Goal: Task Accomplishment & Management: Manage account settings

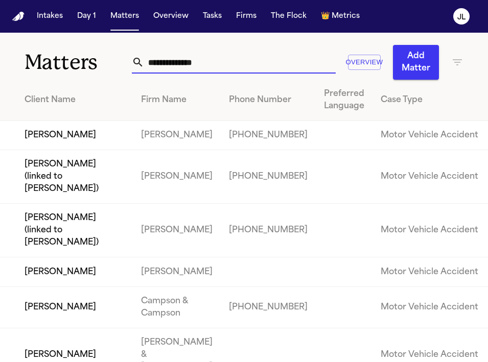
click at [196, 70] on input "text" at bounding box center [240, 62] width 192 height 22
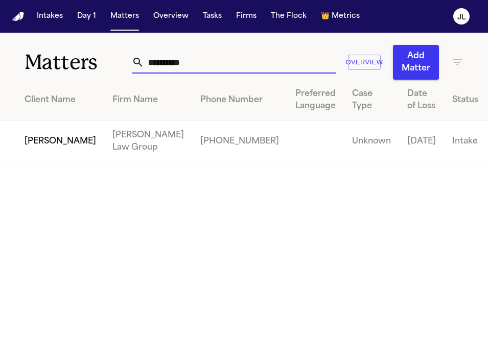
type input "**********"
click at [48, 139] on td "Donna Gasser" at bounding box center [52, 141] width 104 height 41
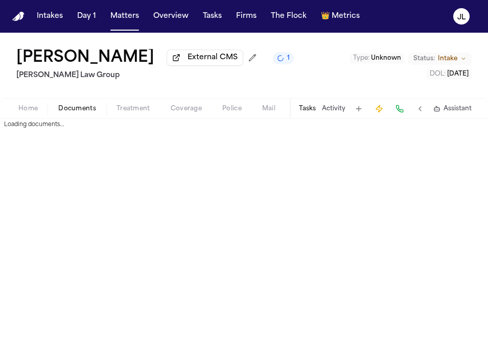
click at [87, 110] on span "Documents" at bounding box center [77, 109] width 38 height 8
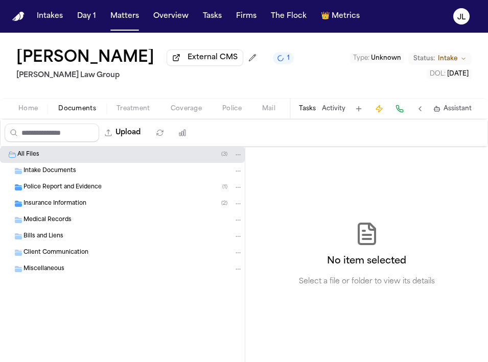
click at [82, 211] on div "Insurance Information ( 2 )" at bounding box center [122, 204] width 245 height 16
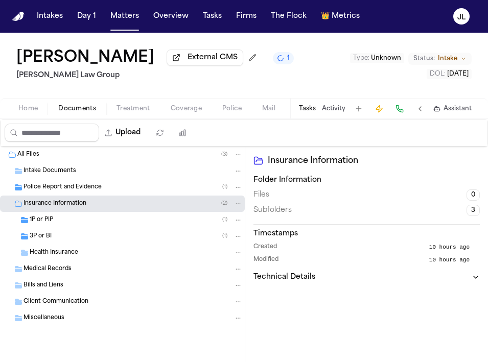
click at [78, 225] on div "1P or PIP ( 1 )" at bounding box center [136, 220] width 213 height 9
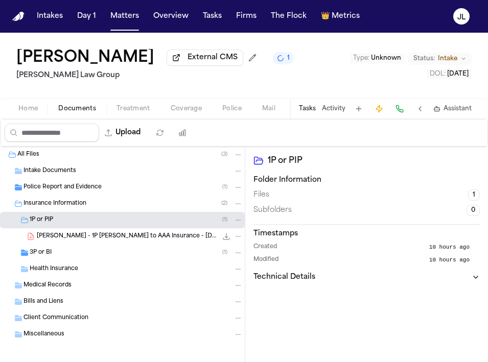
click at [73, 248] on div "3P or BI ( 1 )" at bounding box center [122, 253] width 245 height 16
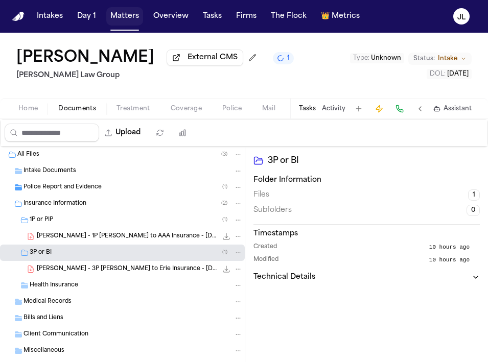
click at [130, 19] on button "Matters" at bounding box center [124, 16] width 37 height 18
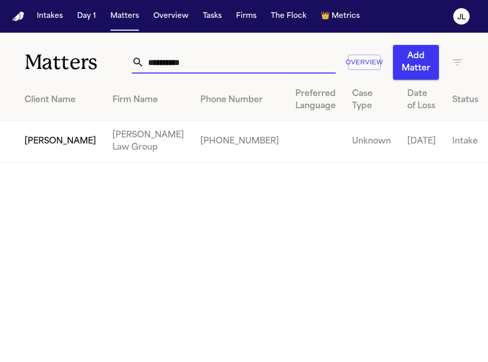
click at [190, 61] on input "**********" at bounding box center [240, 62] width 192 height 22
drag, startPoint x: 190, startPoint y: 61, endPoint x: 87, endPoint y: 59, distance: 102.2
click at [87, 60] on div "**********" at bounding box center [244, 56] width 488 height 47
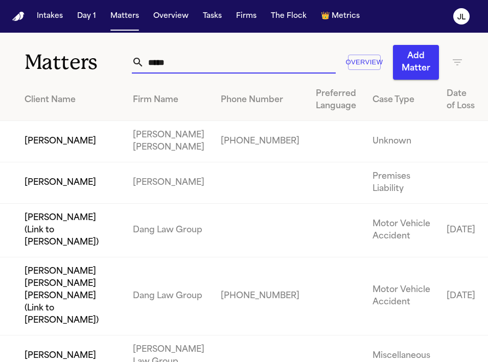
type input "****"
click at [43, 155] on td "Juan Manuel Rodriguez-Fierro" at bounding box center [62, 141] width 125 height 41
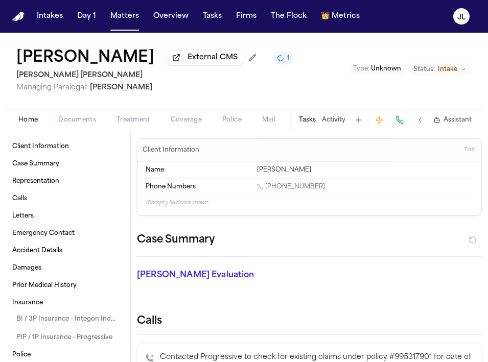
click at [81, 124] on span "Documents" at bounding box center [77, 120] width 38 height 8
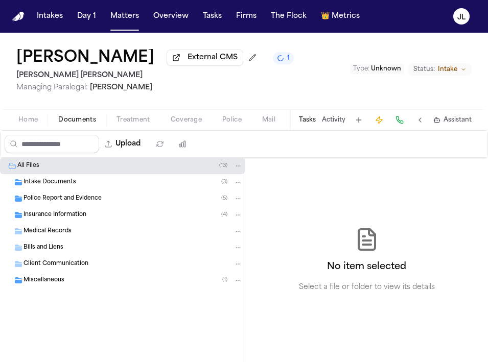
click at [60, 220] on span "Insurance Information" at bounding box center [54, 215] width 63 height 9
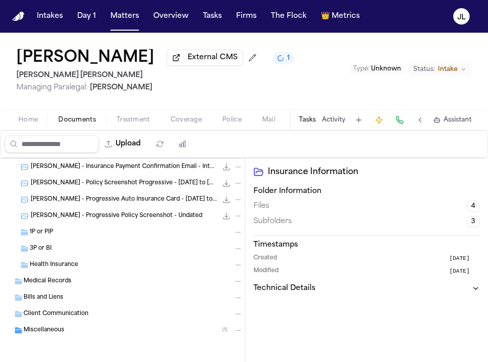
scroll to position [90, 0]
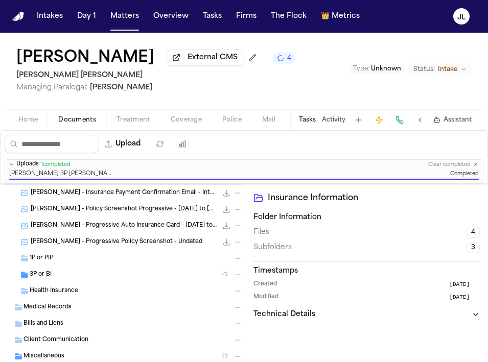
click at [170, 274] on div "3P or BI ( 1 )" at bounding box center [136, 274] width 213 height 9
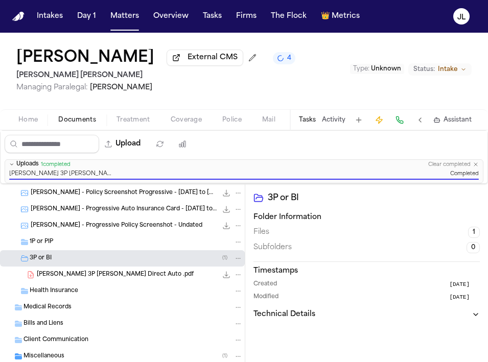
click at [133, 15] on button "Matters" at bounding box center [124, 16] width 37 height 18
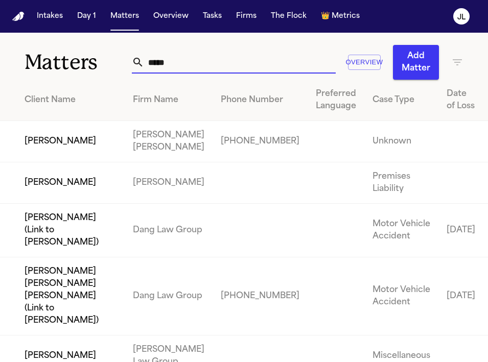
drag, startPoint x: 190, startPoint y: 66, endPoint x: 101, endPoint y: 63, distance: 88.9
click at [101, 63] on div "Matters **** Overview Add Matter" at bounding box center [244, 56] width 488 height 47
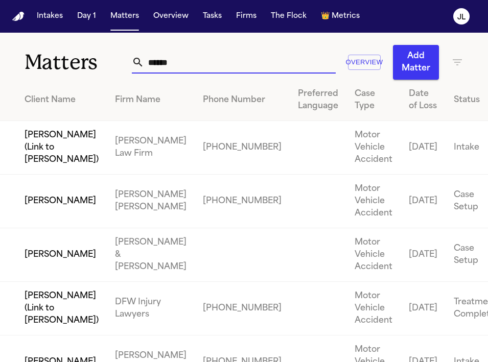
type input "******"
click at [46, 224] on td "[PERSON_NAME]" at bounding box center [53, 202] width 107 height 54
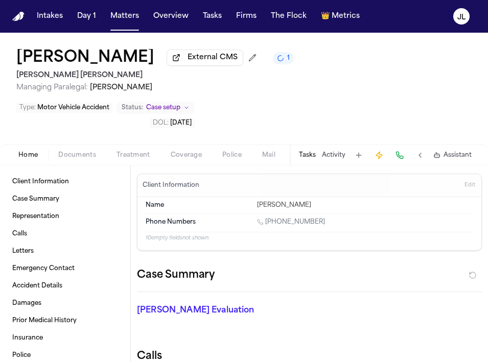
click at [85, 108] on div "Lina Cardoso External CMS 1 Steele Adams Hosman Managing Paralegal: Jacqueline …" at bounding box center [244, 89] width 488 height 112
click at [83, 145] on div "Home Documents Treatment Coverage Police Mail Fax Demand Workspaces Artifacts T…" at bounding box center [244, 155] width 488 height 20
click at [80, 151] on span "Documents" at bounding box center [77, 155] width 38 height 8
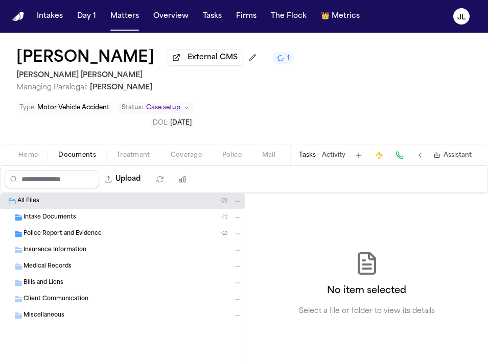
click at [53, 246] on span "Insurance Information" at bounding box center [54, 250] width 63 height 9
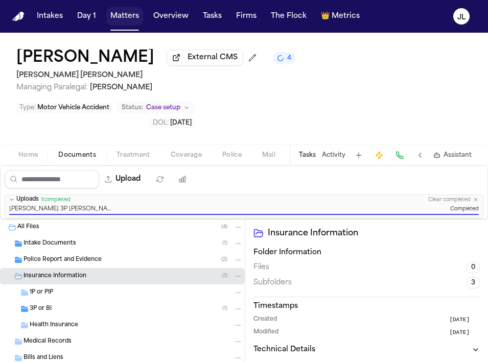
click at [120, 25] on button "Matters" at bounding box center [124, 16] width 37 height 18
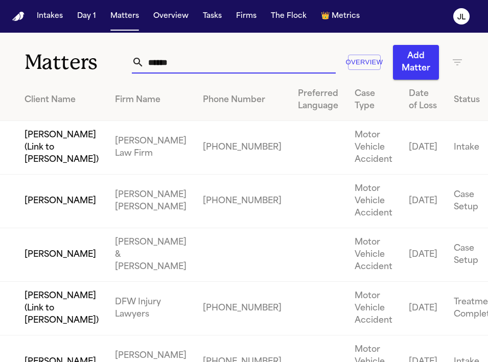
drag, startPoint x: 193, startPoint y: 65, endPoint x: 115, endPoint y: 62, distance: 77.7
click at [115, 62] on div "Matters ****** Overview Add Matter" at bounding box center [244, 56] width 488 height 47
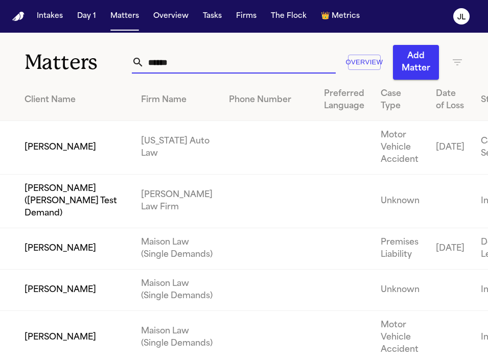
type input "******"
click at [83, 166] on td "[PERSON_NAME]" at bounding box center [66, 148] width 133 height 54
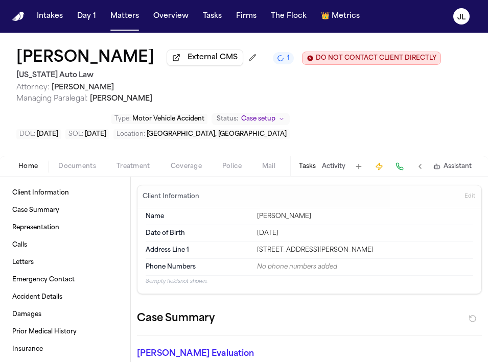
click at [179, 169] on span "Coverage" at bounding box center [186, 166] width 31 height 8
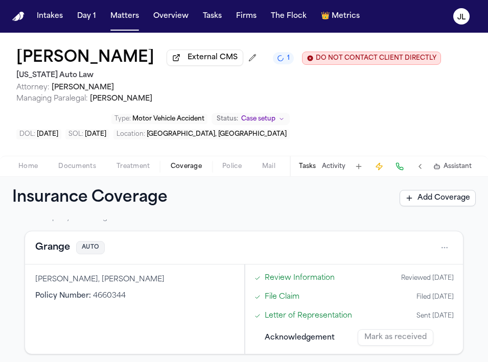
scroll to position [295, 0]
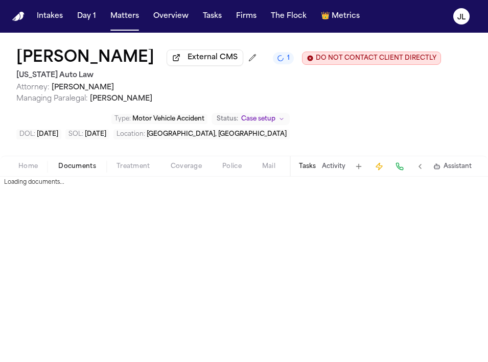
click at [70, 164] on span "Documents" at bounding box center [77, 166] width 38 height 8
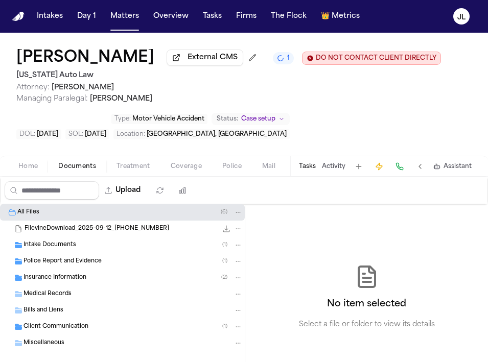
click at [61, 275] on div "Insurance Information ( 2 )" at bounding box center [122, 278] width 245 height 16
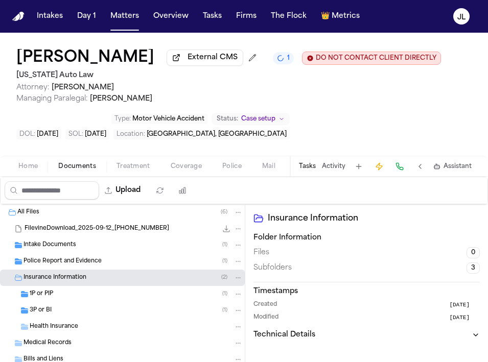
click at [68, 312] on div "3P or BI ( 1 )" at bounding box center [136, 310] width 213 height 9
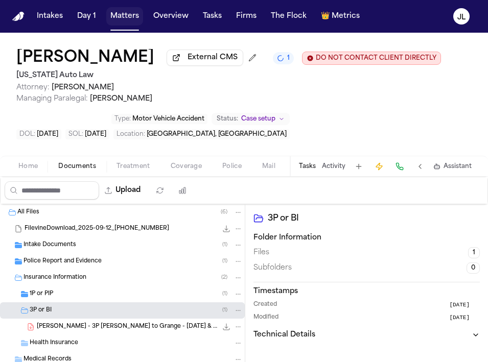
click at [113, 19] on button "Matters" at bounding box center [124, 16] width 37 height 18
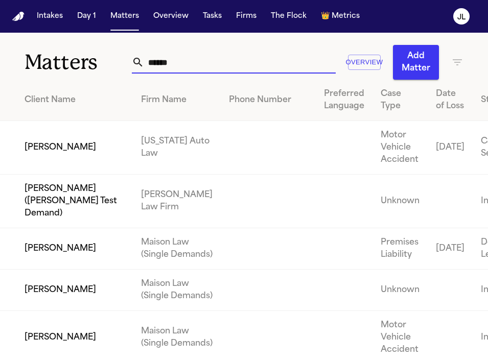
drag, startPoint x: 249, startPoint y: 57, endPoint x: 85, endPoint y: 56, distance: 164.0
click at [85, 56] on div "Matters ****** Overview Add Matter" at bounding box center [244, 56] width 488 height 47
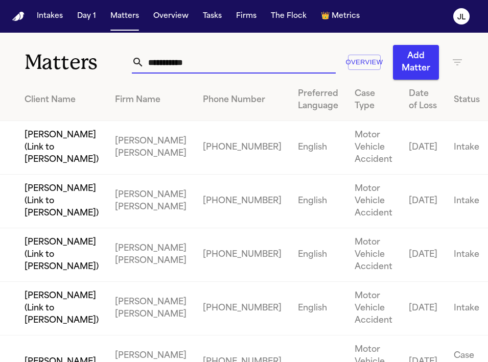
scroll to position [64, 0]
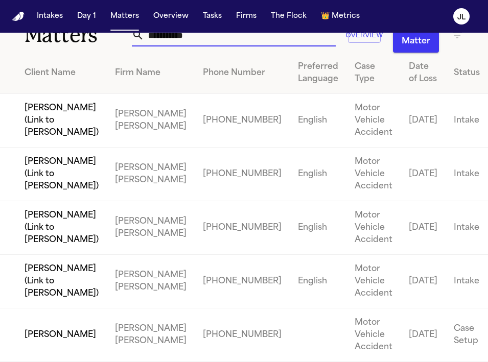
type input "**********"
click at [63, 334] on td "[PERSON_NAME]" at bounding box center [53, 336] width 107 height 54
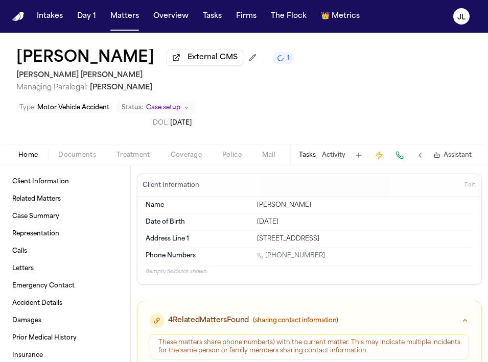
click at [84, 151] on span "Documents" at bounding box center [77, 155] width 38 height 8
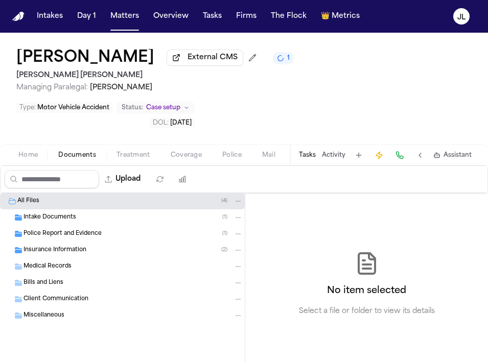
click at [73, 242] on div "Insurance Information ( 2 )" at bounding box center [122, 250] width 245 height 16
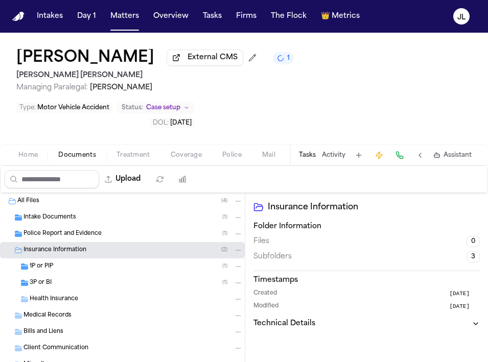
click at [69, 262] on div "1P or PIP ( 1 )" at bounding box center [136, 266] width 213 height 9
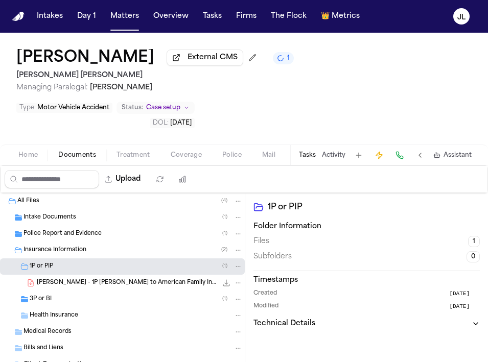
click at [242, 278] on button "File: J. Serdar - 1P LOR to American Family Insurance - 9.12.25" at bounding box center [237, 282] width 9 height 9
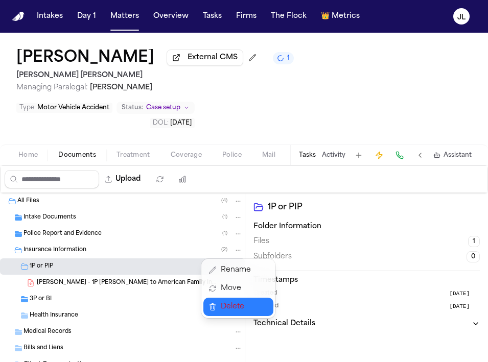
click at [235, 304] on span "Delete" at bounding box center [236, 307] width 30 height 12
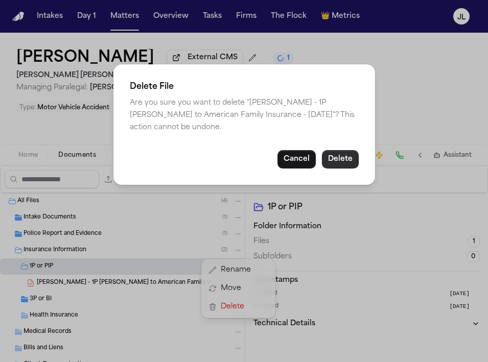
click at [337, 151] on button "Delete" at bounding box center [340, 159] width 37 height 18
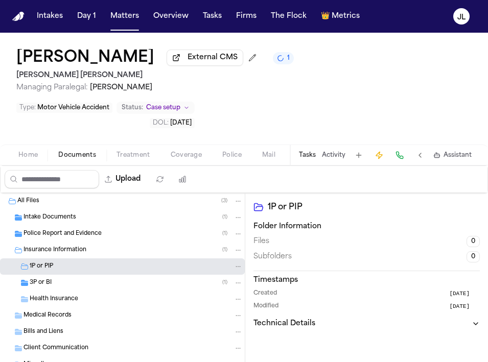
click at [115, 278] on div "3P or BI ( 1 )" at bounding box center [136, 282] width 213 height 9
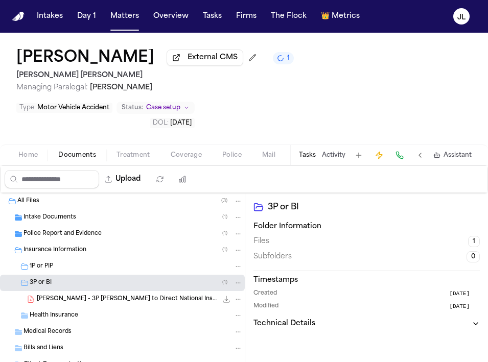
click at [238, 296] on icon "File: J. Serdar - 3P LOR to Direct National Insurance - 9.12.25" at bounding box center [237, 299] width 7 height 7
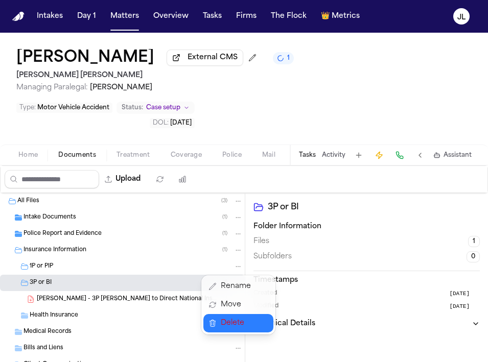
click at [233, 331] on button "Delete" at bounding box center [238, 323] width 70 height 18
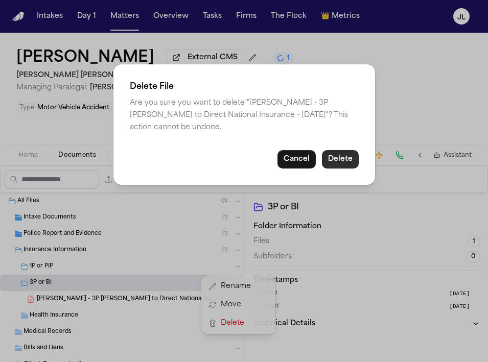
click at [338, 150] on button "Delete" at bounding box center [340, 159] width 37 height 18
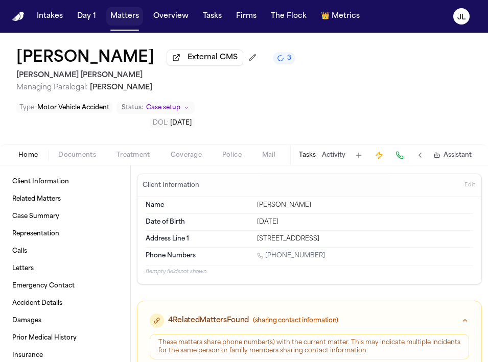
click at [121, 23] on button "Matters" at bounding box center [124, 16] width 37 height 18
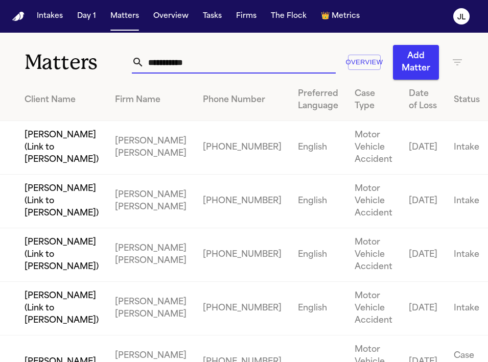
drag, startPoint x: 197, startPoint y: 67, endPoint x: 140, endPoint y: 67, distance: 56.7
click at [144, 67] on input "**********" at bounding box center [240, 62] width 192 height 22
paste input "*"
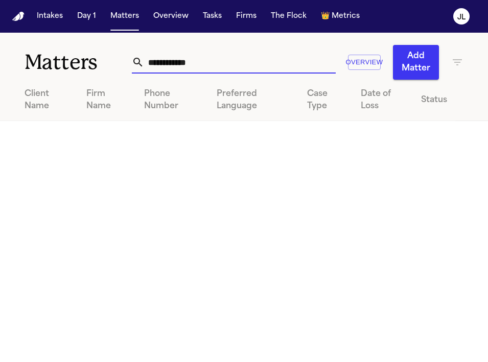
click at [144, 62] on input "**********" at bounding box center [240, 62] width 192 height 22
click at [202, 59] on input "**********" at bounding box center [240, 62] width 192 height 22
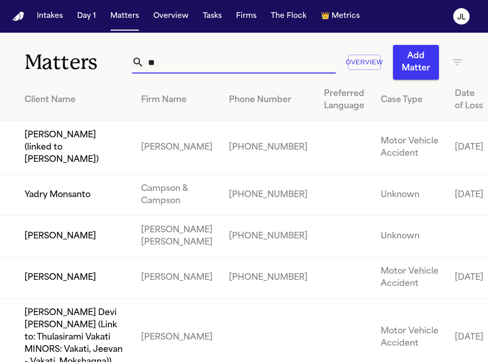
type input "*"
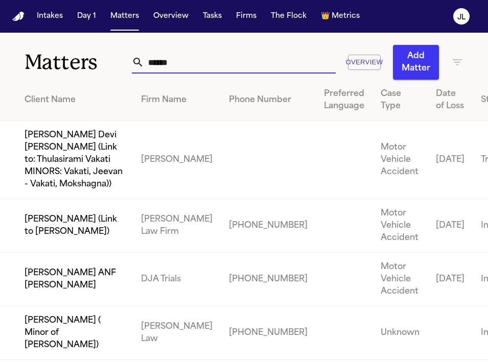
drag, startPoint x: 180, startPoint y: 58, endPoint x: 112, endPoint y: 58, distance: 68.5
click at [112, 58] on div "Matters ****** Overview Add Matter" at bounding box center [244, 56] width 488 height 47
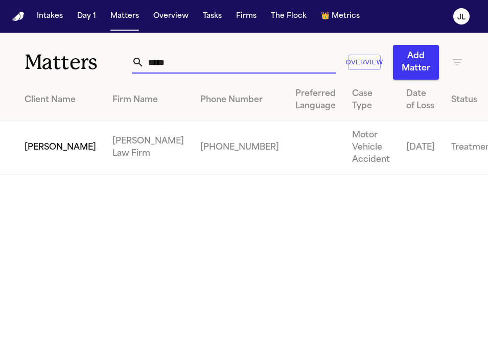
type input "*****"
click at [25, 148] on td "[PERSON_NAME]" at bounding box center [52, 148] width 104 height 54
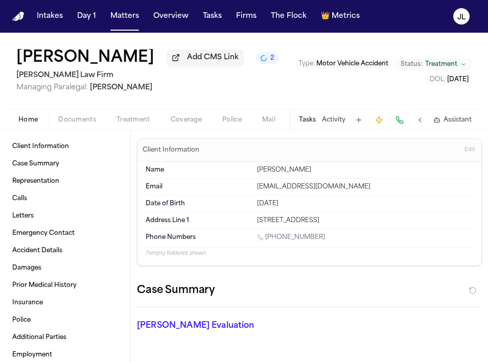
click at [181, 130] on div "Home Documents Treatment Coverage Police Mail Fax Demand Workspaces Artifacts T…" at bounding box center [244, 119] width 488 height 20
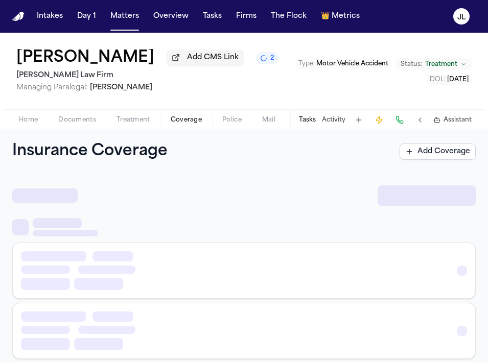
click at [181, 124] on span "Coverage" at bounding box center [186, 120] width 31 height 8
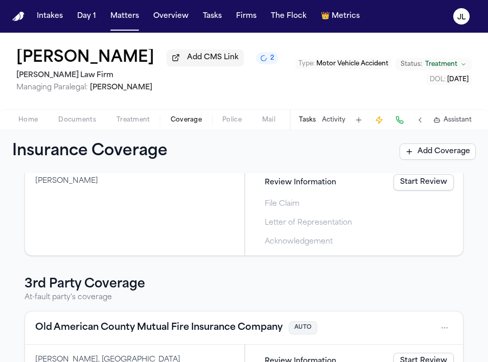
scroll to position [139, 0]
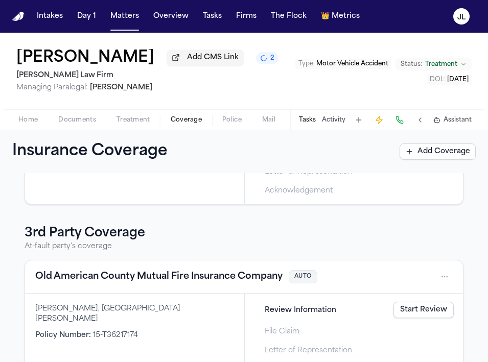
click at [164, 287] on div "Old American County Mutual Fire Insurance Company AUTO" at bounding box center [244, 277] width 438 height 33
click at [165, 282] on button "Old American County Mutual Fire Insurance Company" at bounding box center [158, 277] width 247 height 14
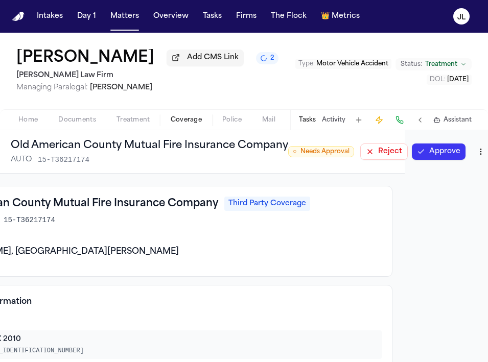
click at [457, 150] on button "Approve" at bounding box center [439, 152] width 54 height 16
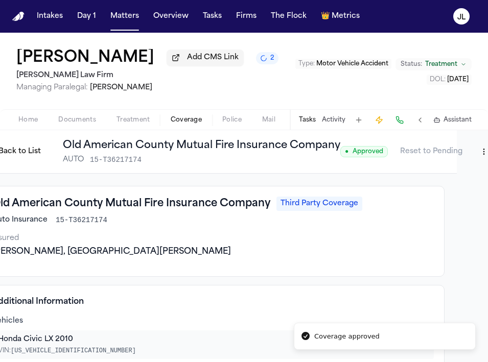
scroll to position [0, 32]
click at [476, 154] on html "Coverage approved Intakes Day 1 Matters Overview Tasks Firms The Flock 👑 Metric…" at bounding box center [244, 181] width 488 height 362
click at [437, 175] on div "Edit Coverage" at bounding box center [443, 176] width 86 height 16
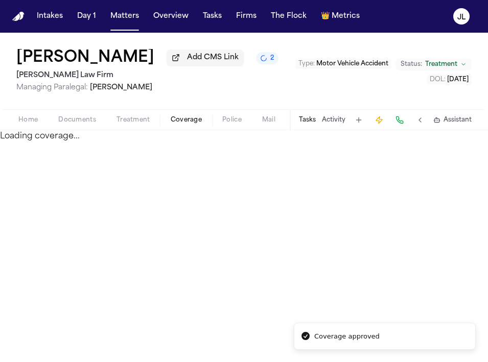
select select "**********"
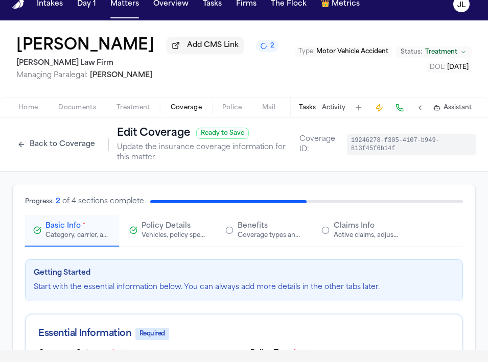
click at [357, 228] on span "Claims Info" at bounding box center [354, 226] width 41 height 10
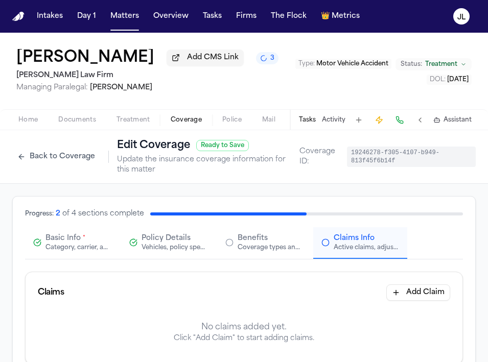
click at [411, 296] on button "Add Claim" at bounding box center [418, 293] width 64 height 16
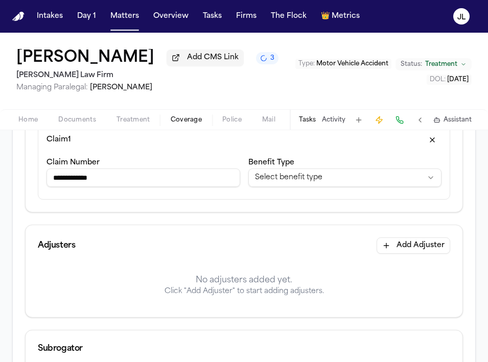
scroll to position [178, 0]
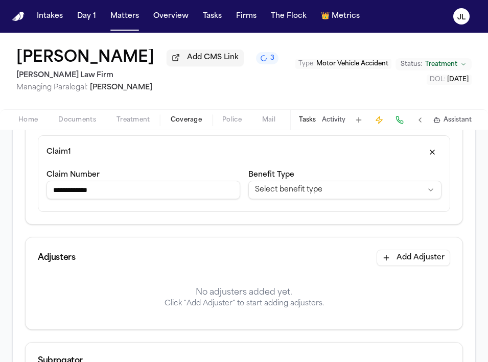
type input "**********"
click at [295, 190] on html "**********" at bounding box center [244, 181] width 488 height 362
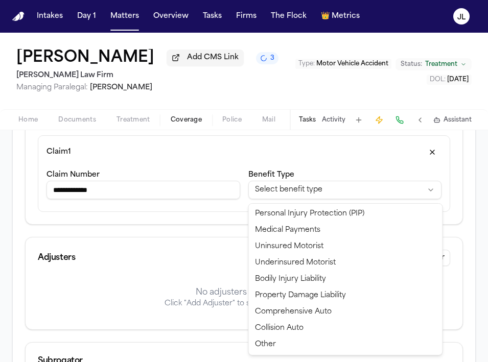
select select "**********"
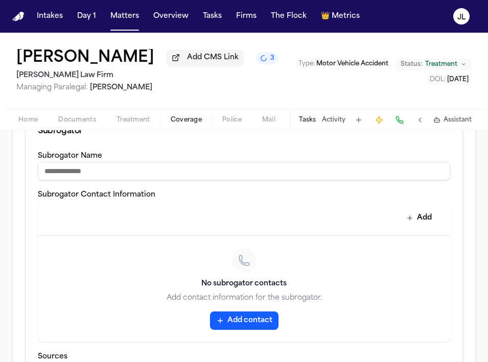
scroll to position [502, 0]
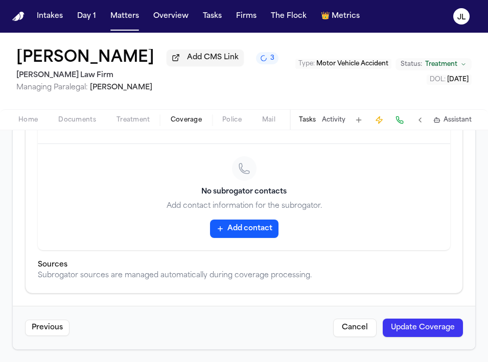
click at [439, 334] on button "Update Coverage" at bounding box center [423, 328] width 80 height 18
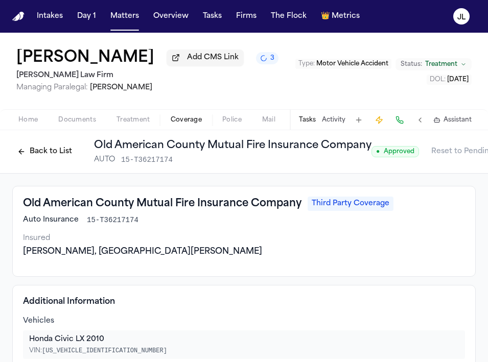
scroll to position [0, 32]
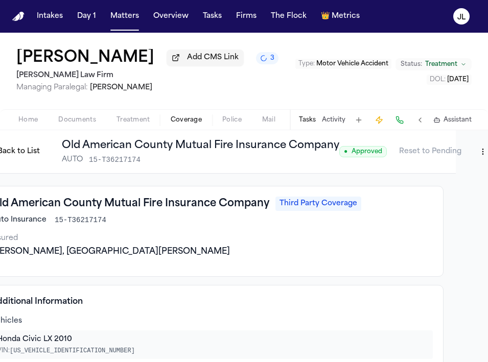
click at [476, 160] on html "Intakes Day 1 Matters Overview Tasks Firms The Flock 👑 Metrics JL Adnann Iqbal …" at bounding box center [244, 181] width 488 height 362
click at [453, 173] on div "Edit Coverage" at bounding box center [443, 176] width 86 height 16
select select "**********"
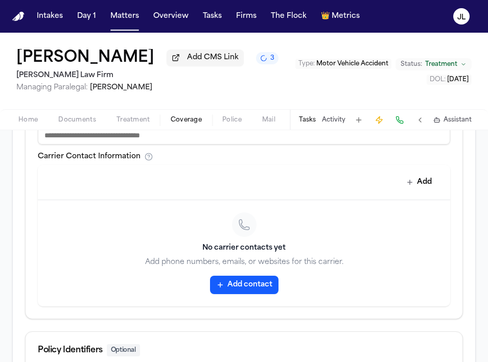
scroll to position [398, 0]
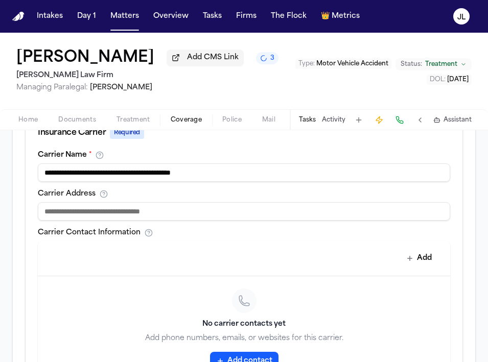
click at [272, 177] on input "**********" at bounding box center [244, 172] width 412 height 18
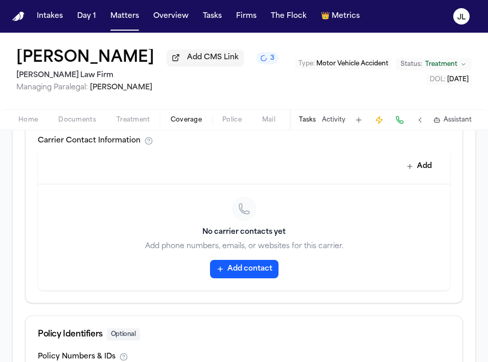
scroll to position [493, 0]
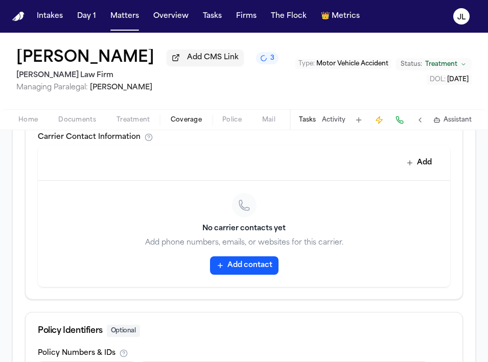
type input "**********"
click at [261, 275] on button "Add contact" at bounding box center [244, 265] width 68 height 18
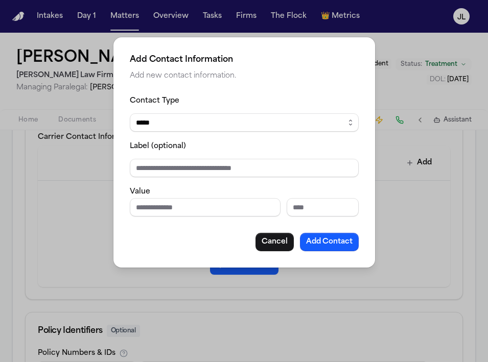
click at [225, 155] on div "Label (optional)" at bounding box center [244, 158] width 229 height 37
click at [225, 167] on input "Label (optional)" at bounding box center [244, 168] width 229 height 18
type input "**********"
click at [227, 125] on select "***** ***** ******* *** *****" at bounding box center [244, 122] width 229 height 18
click at [130, 113] on select "***** ***** ******* *** *****" at bounding box center [244, 122] width 229 height 18
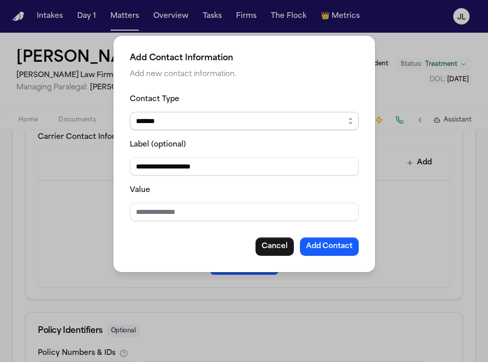
click at [205, 127] on select "***** ***** ******* *** *****" at bounding box center [244, 121] width 229 height 18
select select "*****"
click at [130, 112] on select "***** ***** ******* *** *****" at bounding box center [244, 121] width 229 height 18
click at [153, 166] on input "**********" at bounding box center [244, 166] width 229 height 18
type input "**********"
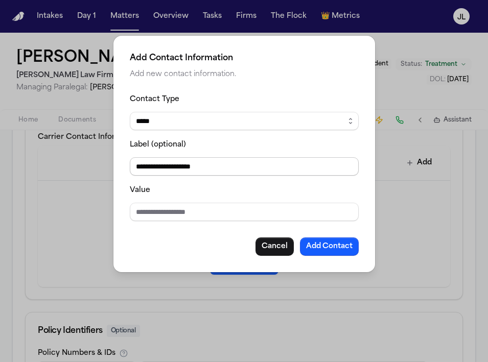
drag, startPoint x: 235, startPoint y: 166, endPoint x: 100, endPoint y: 166, distance: 134.9
click at [100, 166] on div "**********" at bounding box center [244, 181] width 488 height 362
click at [152, 212] on input "Value" at bounding box center [244, 212] width 229 height 18
paste input "**********"
type input "**********"
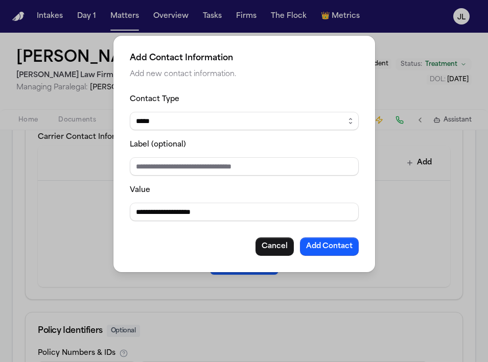
click at [158, 181] on fieldset "**********" at bounding box center [244, 157] width 229 height 128
click at [158, 174] on input "Label (optional)" at bounding box center [244, 166] width 229 height 18
type input "**********"
click at [311, 238] on button "Add Contact" at bounding box center [329, 247] width 59 height 18
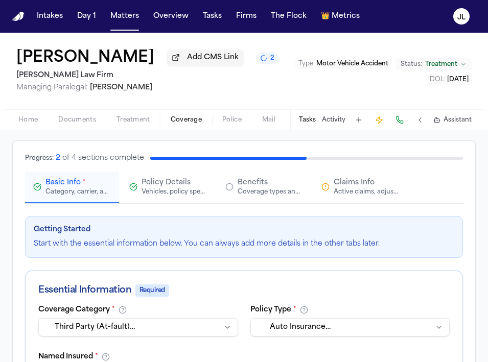
scroll to position [43, 0]
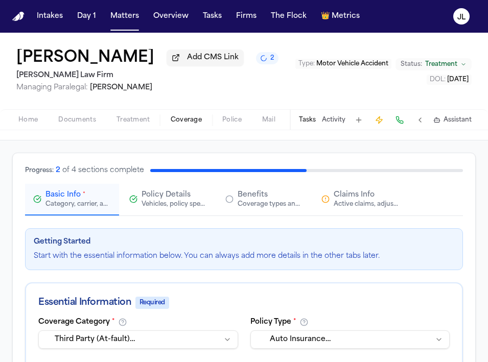
click at [359, 200] on span "Claims Info" at bounding box center [354, 195] width 41 height 10
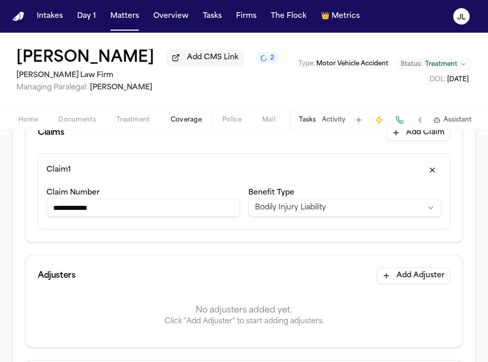
scroll to position [206, 0]
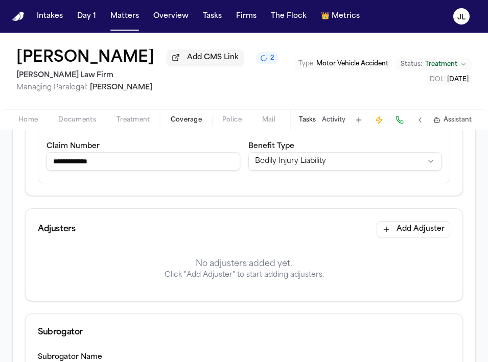
click at [419, 228] on button "Add Adjuster" at bounding box center [413, 229] width 74 height 16
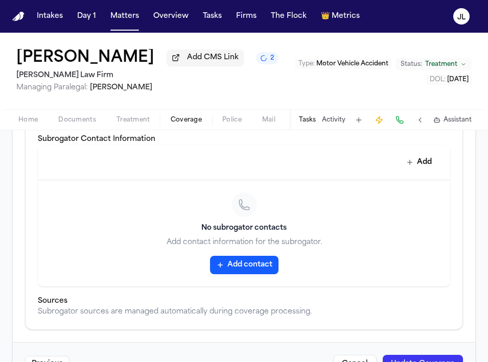
scroll to position [736, 0]
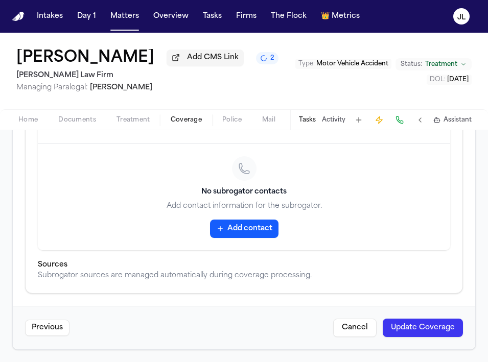
click at [415, 327] on button "Update Coverage" at bounding box center [423, 328] width 80 height 18
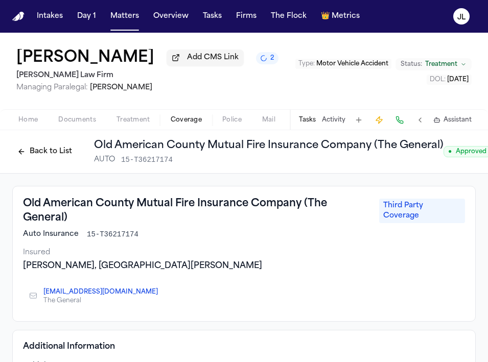
click at [54, 155] on button "Back to List" at bounding box center [44, 152] width 65 height 16
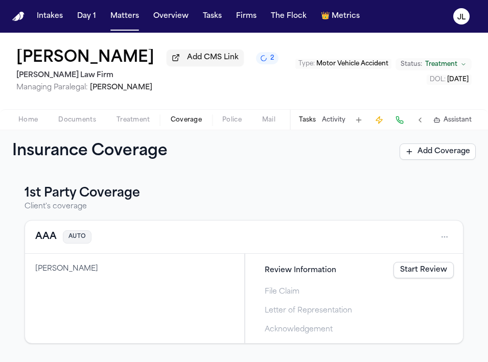
click at [49, 243] on button "AAA" at bounding box center [45, 237] width 21 height 14
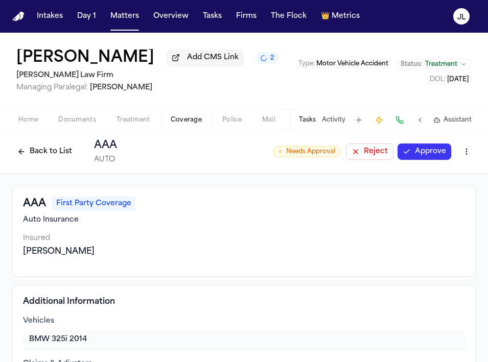
scroll to position [17, 0]
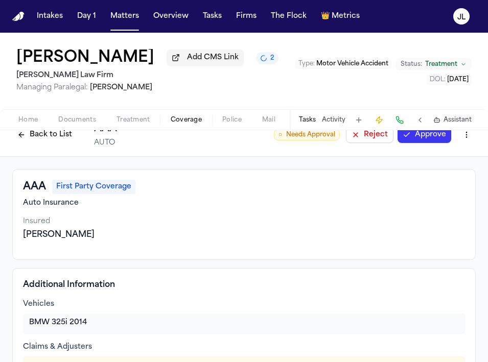
click at [428, 130] on div "Tasks Activity Assistant" at bounding box center [385, 120] width 190 height 20
click at [428, 134] on button "Approve" at bounding box center [424, 135] width 54 height 16
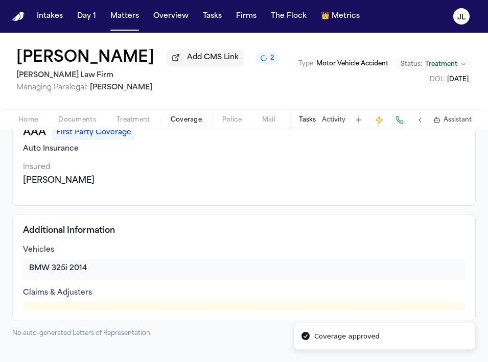
scroll to position [0, 0]
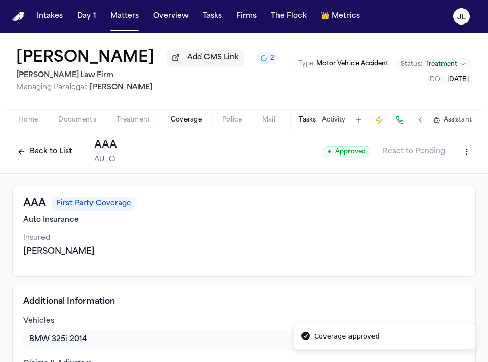
click at [37, 159] on button "Back to List" at bounding box center [44, 152] width 65 height 16
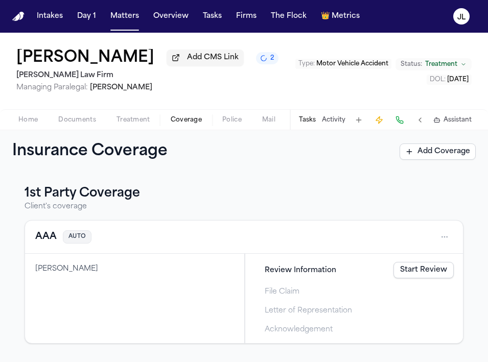
click at [222, 20] on button "Tasks" at bounding box center [212, 16] width 27 height 18
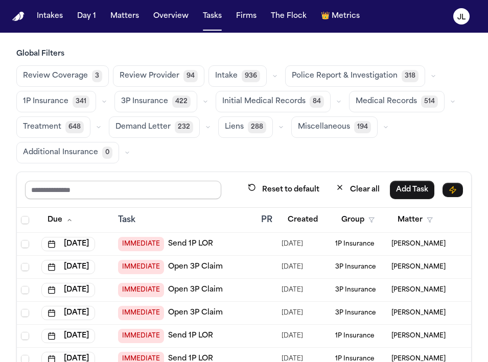
click at [147, 191] on input "text" at bounding box center [123, 190] width 196 height 18
type input "******"
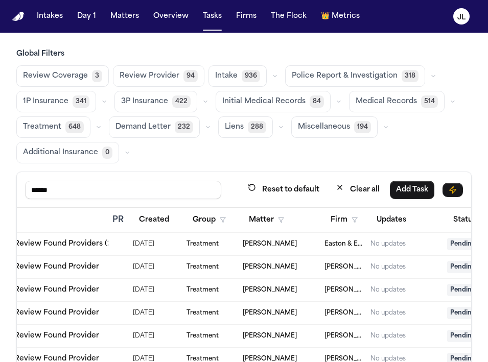
scroll to position [0, 273]
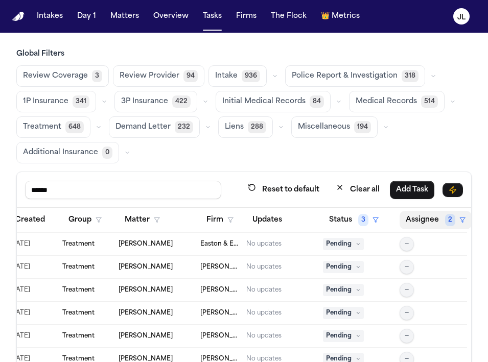
click at [410, 223] on button "Assignee 2" at bounding box center [435, 220] width 72 height 18
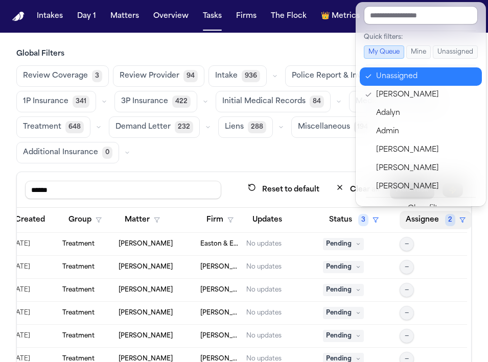
click at [389, 72] on div "Unassigned" at bounding box center [426, 76] width 100 height 12
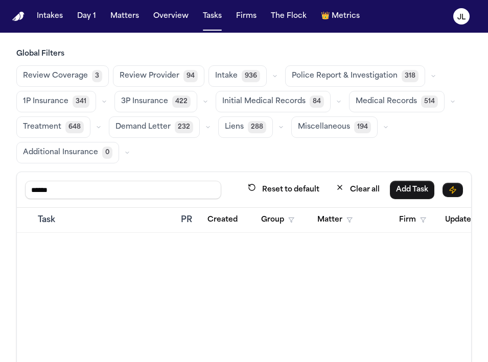
scroll to position [0, 271]
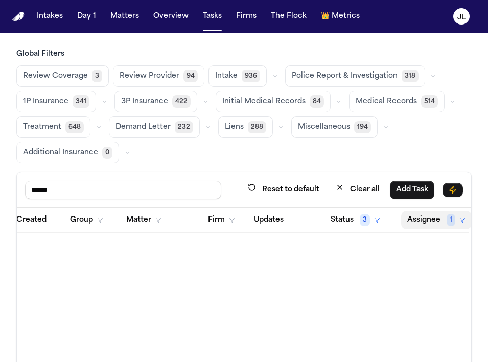
click at [436, 227] on button "Assignee 1" at bounding box center [436, 220] width 70 height 18
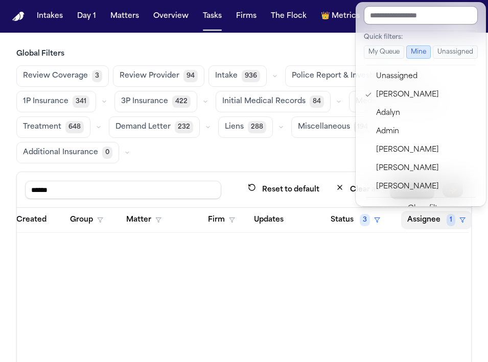
click at [396, 18] on input "text" at bounding box center [421, 15] width 114 height 18
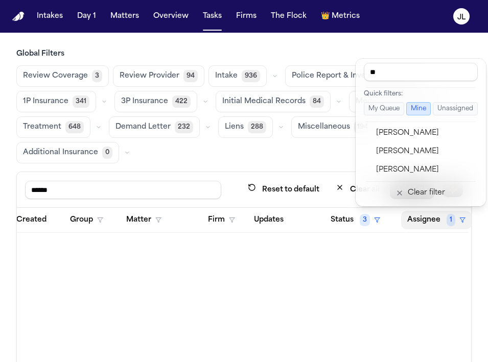
type input "***"
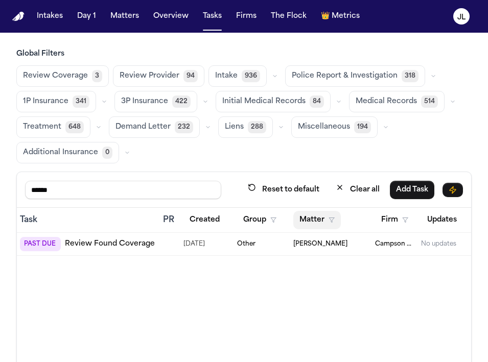
scroll to position [0, 9]
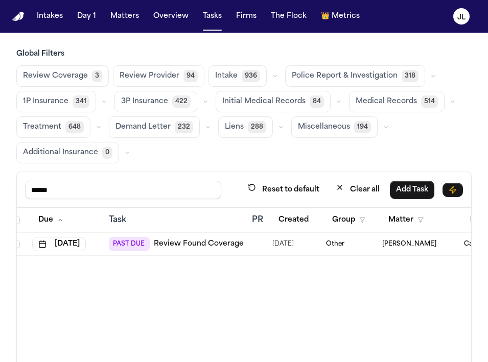
click at [166, 243] on link "Review Found Coverage" at bounding box center [199, 244] width 90 height 10
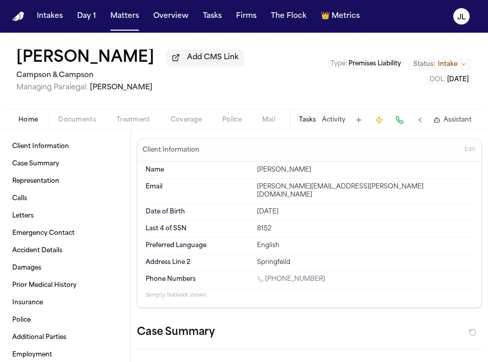
click at [177, 124] on span "Coverage" at bounding box center [186, 120] width 31 height 8
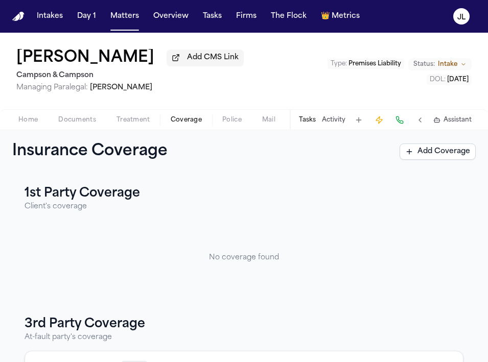
scroll to position [127, 0]
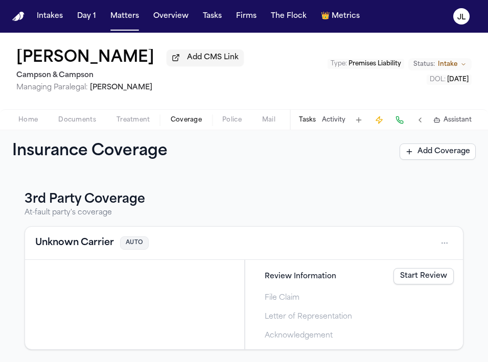
click at [194, 256] on div "Unknown Carrier AUTO" at bounding box center [244, 243] width 438 height 33
click at [81, 236] on button "Unknown Carrier" at bounding box center [74, 243] width 79 height 14
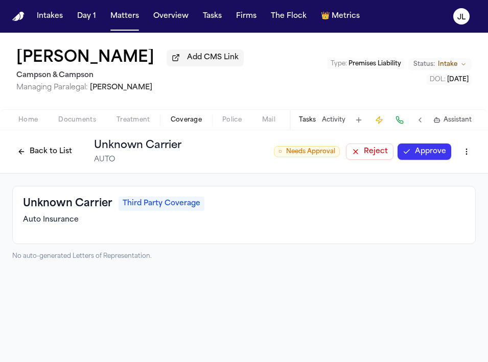
click at [470, 160] on html "Intakes Day 1 Matters Overview Tasks Firms The Flock 👑 Metrics JL Bonita Atkins…" at bounding box center [244, 181] width 488 height 362
click at [439, 193] on div "Delete Coverage" at bounding box center [431, 192] width 86 height 16
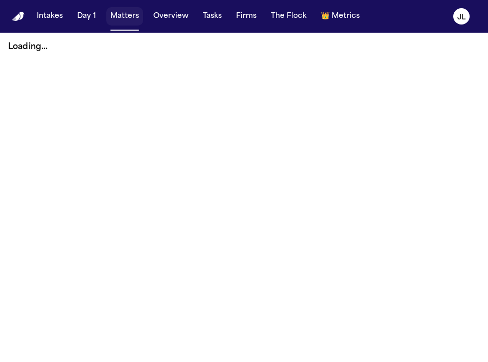
click at [127, 20] on button "Matters" at bounding box center [124, 16] width 37 height 18
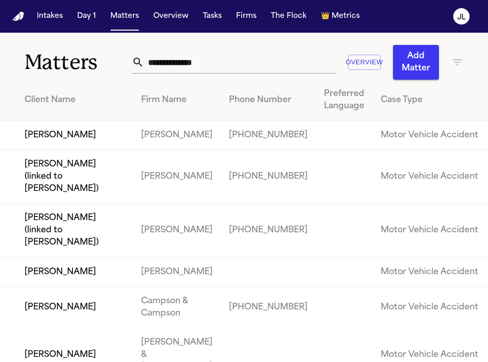
click at [185, 75] on div "Overview Add Matter" at bounding box center [298, 62] width 332 height 35
click at [185, 71] on input "text" at bounding box center [240, 62] width 192 height 22
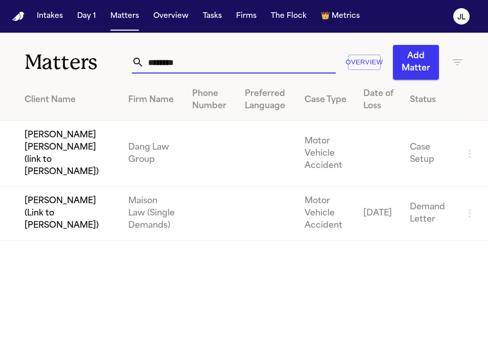
drag, startPoint x: 191, startPoint y: 64, endPoint x: 100, endPoint y: 64, distance: 91.4
click at [95, 64] on div "Matters ******* Overview Add Matter" at bounding box center [244, 56] width 488 height 47
click at [171, 63] on input "*******" at bounding box center [240, 62] width 192 height 22
click at [170, 63] on input "*******" at bounding box center [240, 62] width 192 height 22
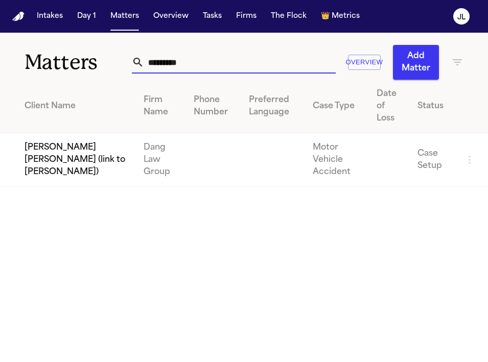
click at [156, 65] on input "********" at bounding box center [240, 62] width 192 height 22
click at [207, 65] on input "*******" at bounding box center [240, 62] width 192 height 22
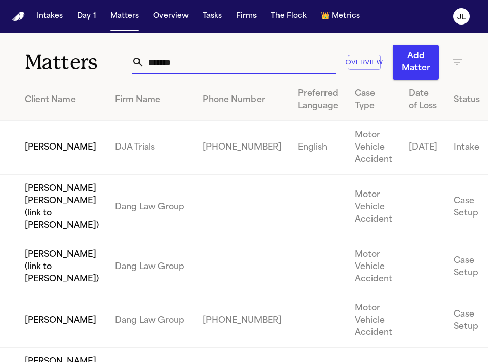
type input "*******"
click at [64, 163] on td "Bryan Nadonza" at bounding box center [53, 148] width 107 height 54
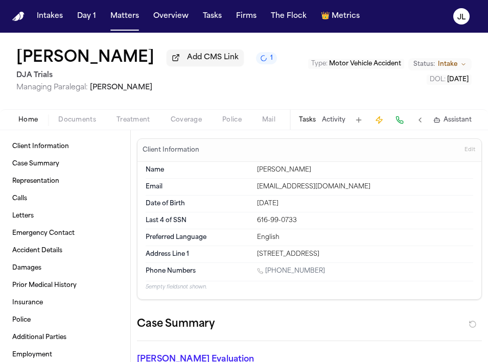
click at [84, 124] on span "Documents" at bounding box center [77, 120] width 38 height 8
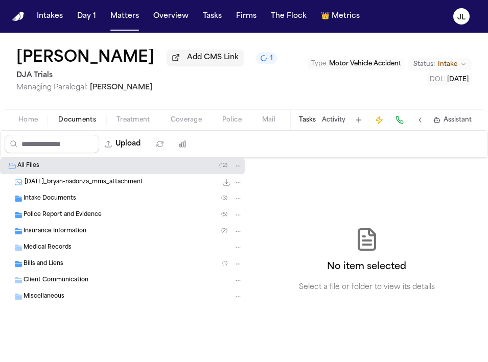
click at [82, 239] on div "Insurance Information ( 2 )" at bounding box center [122, 231] width 245 height 16
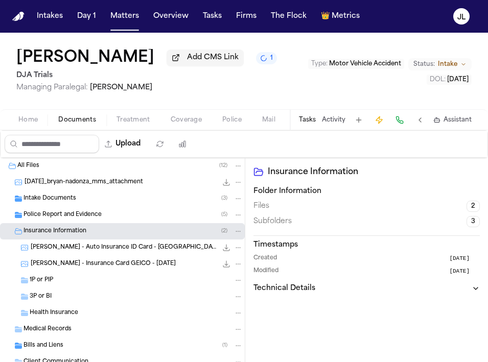
click at [184, 116] on span "Coverage" at bounding box center [186, 120] width 31 height 8
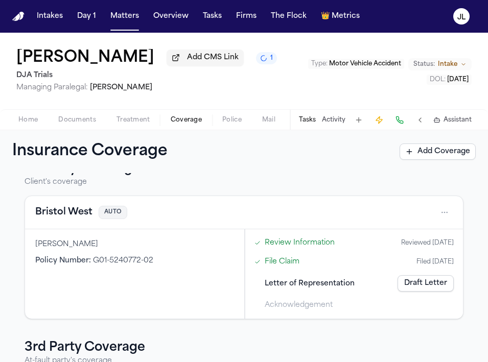
scroll to position [21, 0]
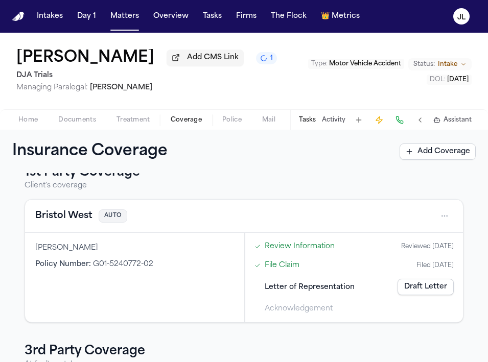
click at [66, 221] on button "Bristol West" at bounding box center [63, 216] width 57 height 14
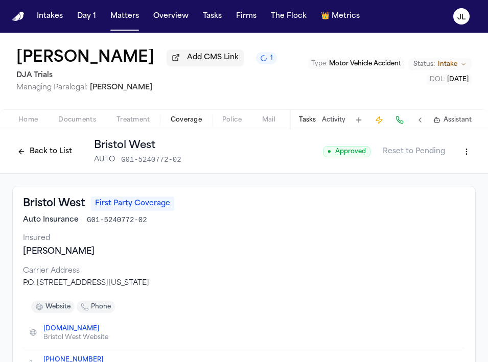
click at [42, 155] on button "Back to List" at bounding box center [44, 152] width 65 height 16
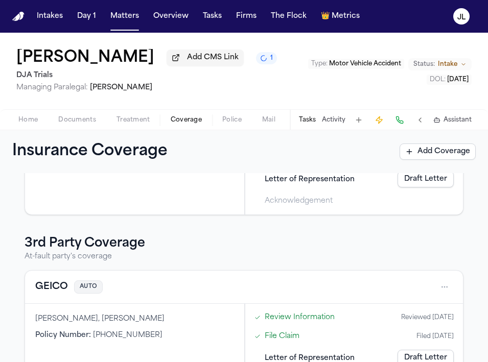
scroll to position [175, 0]
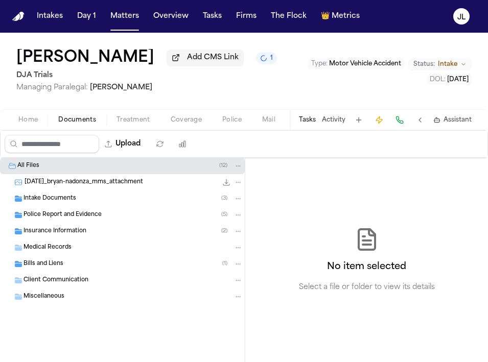
click at [81, 123] on span "Documents" at bounding box center [77, 120] width 38 height 8
click at [64, 236] on div "Insurance Information ( 2 )" at bounding box center [132, 231] width 219 height 9
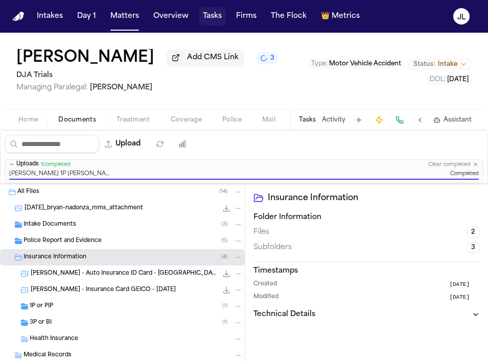
click at [222, 16] on button "Tasks" at bounding box center [212, 16] width 27 height 18
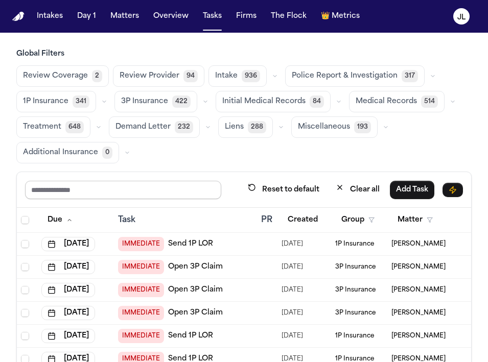
click at [99, 187] on input "text" at bounding box center [123, 190] width 196 height 18
type input "***"
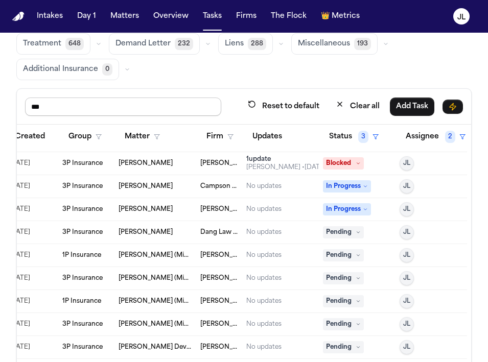
scroll to position [112, 0]
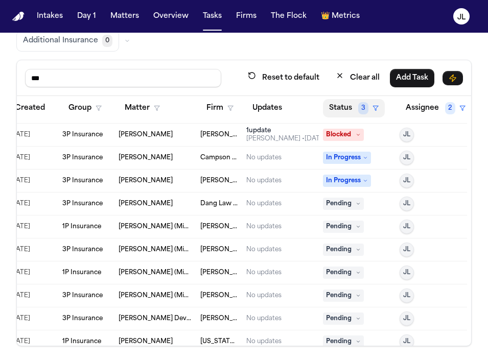
click at [343, 104] on button "Status 3" at bounding box center [354, 108] width 62 height 18
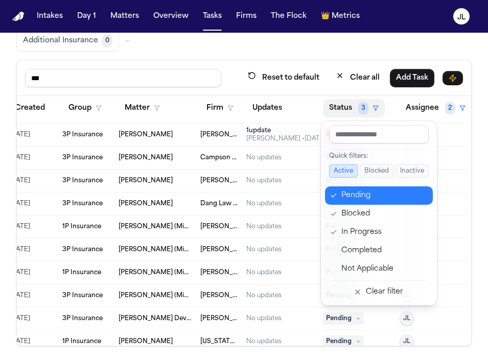
click at [351, 197] on div "Pending" at bounding box center [383, 196] width 85 height 12
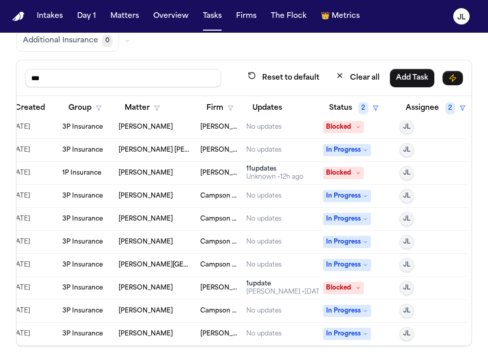
scroll to position [373, 273]
click at [356, 106] on button "Status 2" at bounding box center [354, 108] width 62 height 18
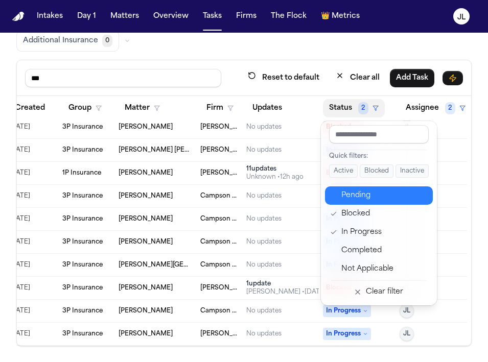
click at [358, 194] on div "Pending" at bounding box center [383, 196] width 85 height 12
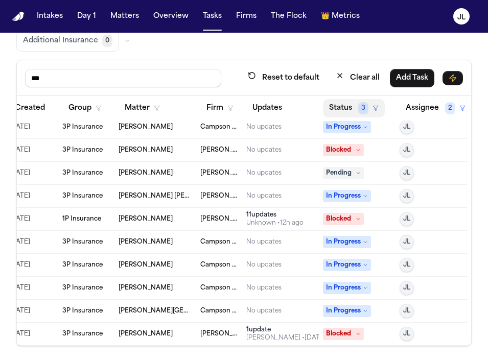
click at [348, 106] on button "Status 3" at bounding box center [354, 108] width 62 height 18
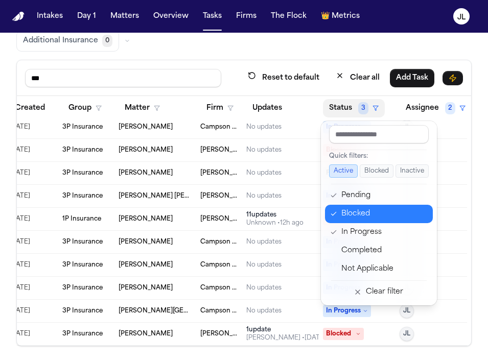
click at [356, 221] on button "Blocked" at bounding box center [379, 214] width 108 height 18
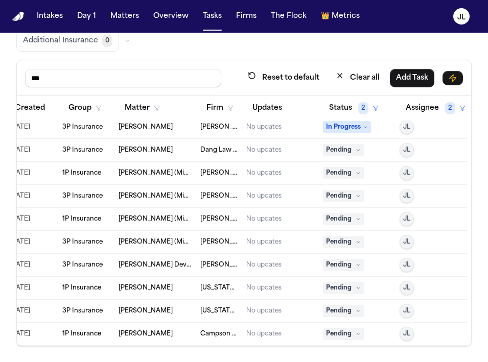
click at [357, 111] on button "Status 2" at bounding box center [354, 108] width 62 height 18
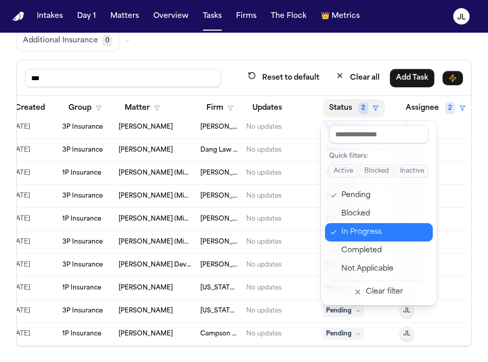
click at [359, 227] on div "In Progress" at bounding box center [383, 232] width 85 height 12
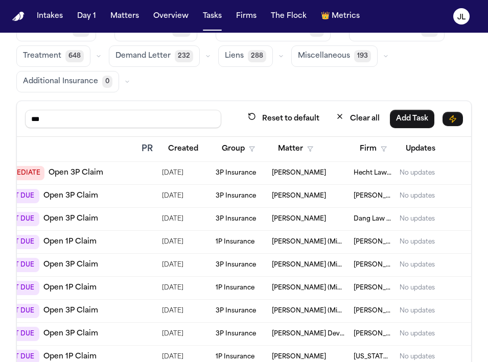
scroll to position [0, 113]
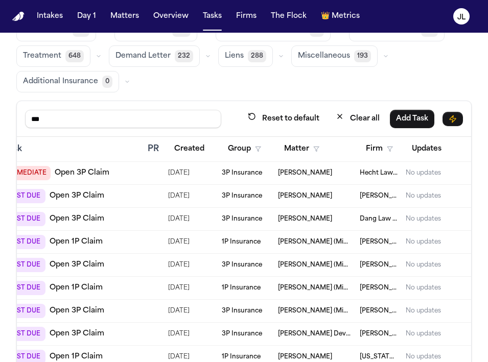
click at [66, 191] on link "Open 3P Claim" at bounding box center [77, 196] width 55 height 10
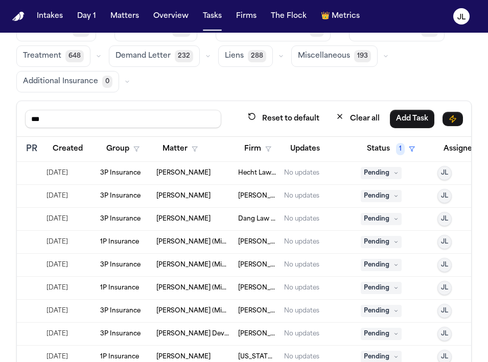
scroll to position [0, 273]
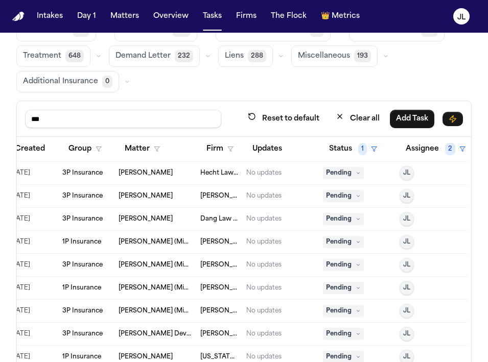
click at [345, 194] on span "Pending" at bounding box center [343, 196] width 41 height 12
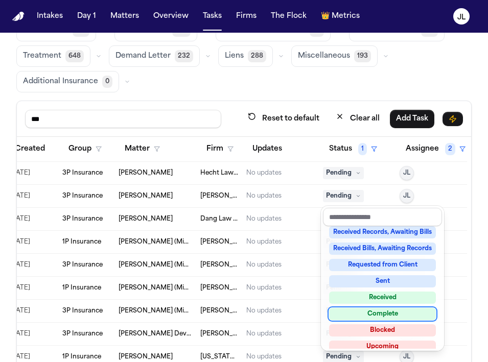
click at [370, 317] on div "Complete" at bounding box center [382, 314] width 107 height 12
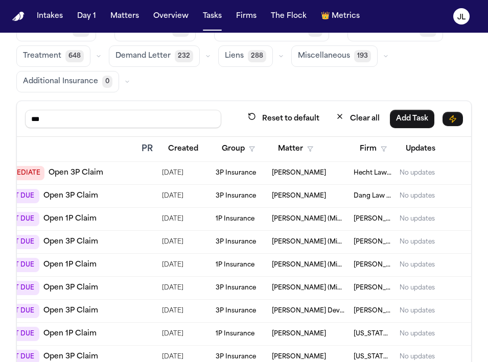
scroll to position [0, 0]
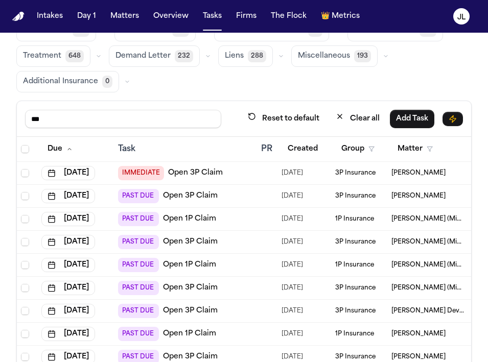
click at [205, 198] on link "Open 3P Claim" at bounding box center [190, 196] width 55 height 10
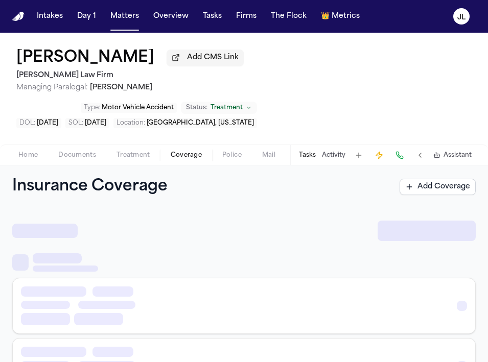
click at [182, 151] on span "Coverage" at bounding box center [186, 155] width 31 height 8
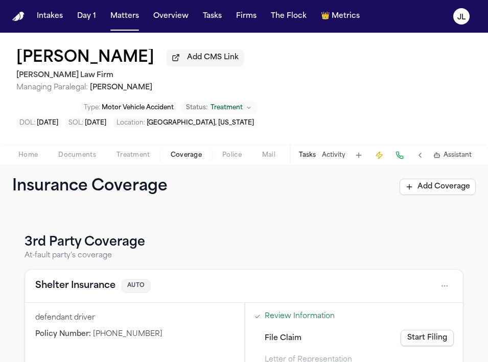
scroll to position [127, 0]
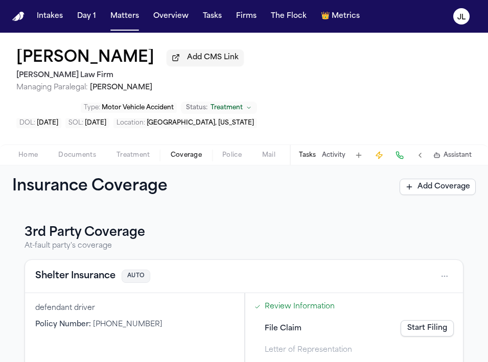
click at [90, 269] on button "Shelter Insurance" at bounding box center [75, 276] width 80 height 14
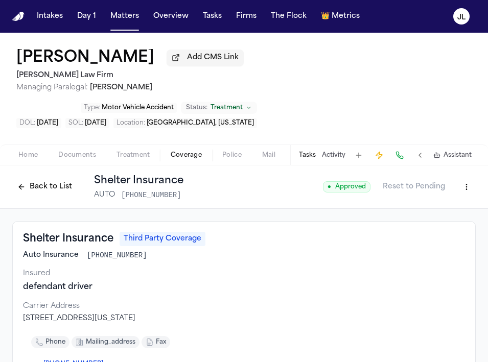
click at [31, 179] on button "Back to List" at bounding box center [44, 187] width 65 height 16
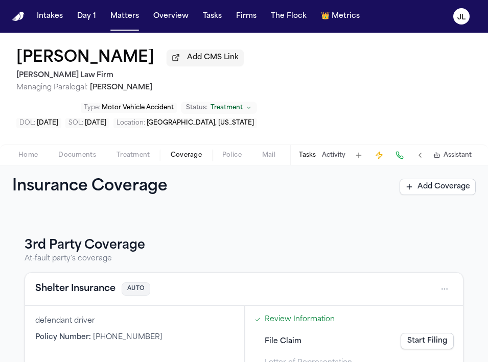
scroll to position [127, 0]
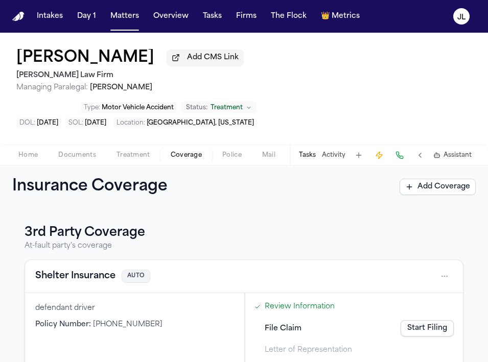
click at [95, 269] on button "Shelter Insurance" at bounding box center [75, 276] width 80 height 14
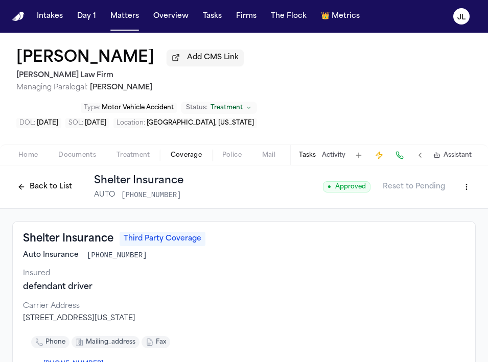
click at [81, 160] on span "button" at bounding box center [77, 160] width 50 height 1
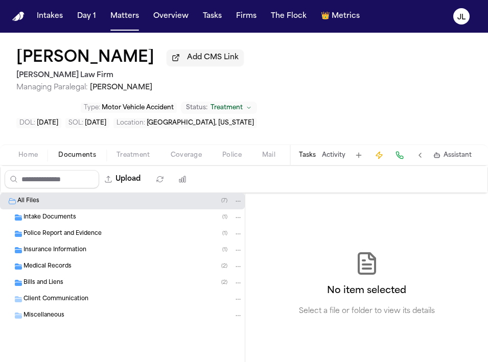
click at [69, 246] on span "Insurance Information" at bounding box center [54, 250] width 63 height 9
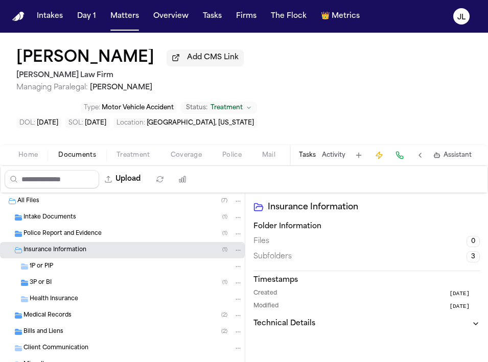
click at [62, 278] on div "3P or BI ( 1 )" at bounding box center [136, 282] width 213 height 9
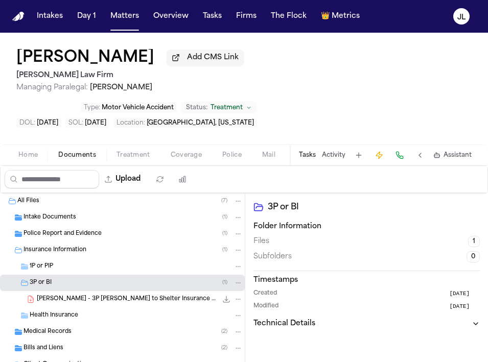
click at [70, 295] on span "J. Clark - 3P LOR to Shelter Insurance - 9.4.25" at bounding box center [127, 299] width 180 height 9
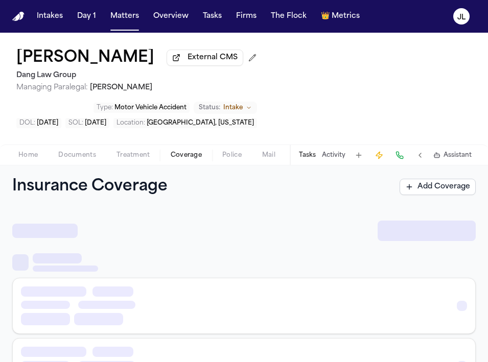
click at [180, 151] on span "Coverage" at bounding box center [186, 155] width 31 height 8
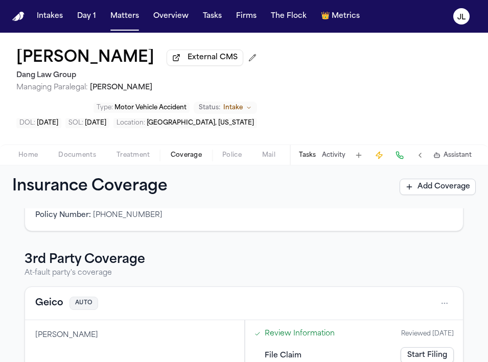
scroll to position [130, 0]
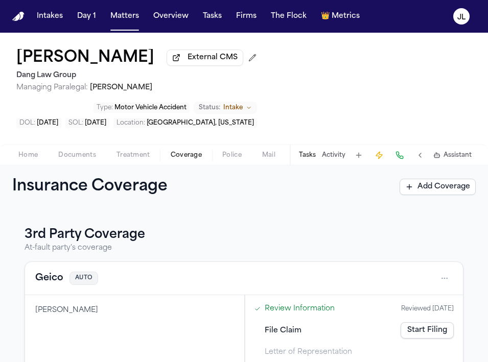
click at [59, 271] on button "Geico" at bounding box center [49, 278] width 28 height 14
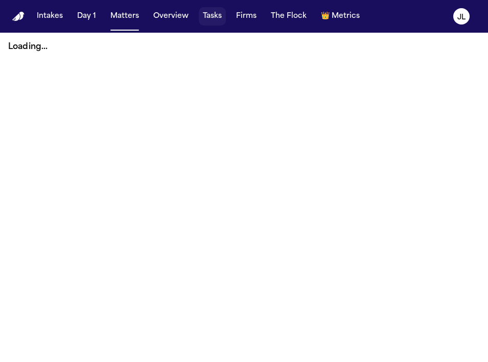
click at [217, 12] on button "Tasks" at bounding box center [212, 16] width 27 height 18
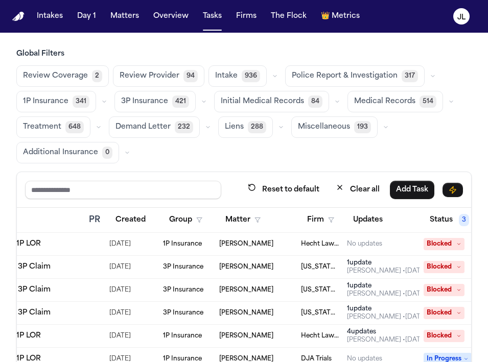
scroll to position [0, 266]
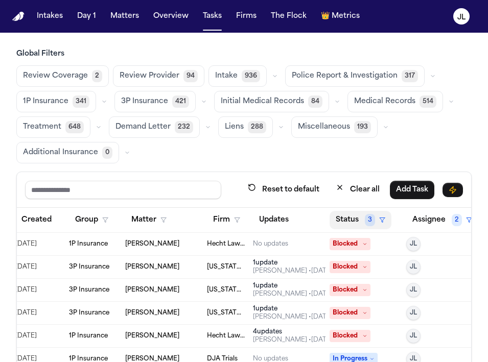
click at [356, 222] on button "Status 3" at bounding box center [360, 220] width 62 height 18
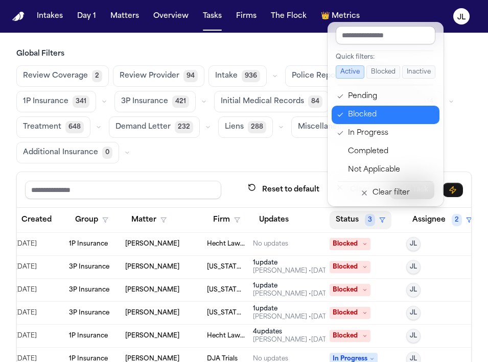
click at [366, 120] on div "Blocked" at bounding box center [390, 115] width 85 height 12
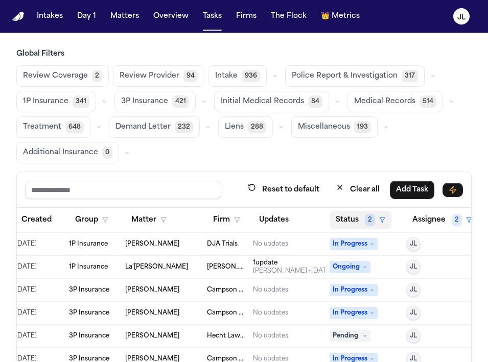
click at [347, 218] on button "Status 2" at bounding box center [360, 220] width 62 height 18
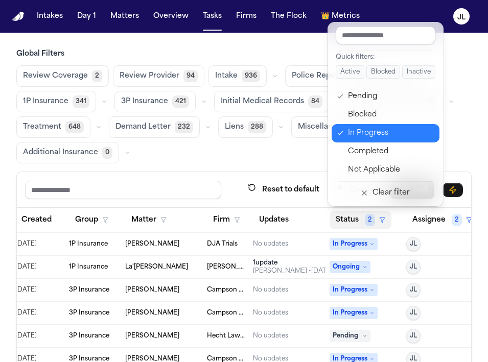
click at [369, 133] on div "In Progress" at bounding box center [390, 133] width 85 height 12
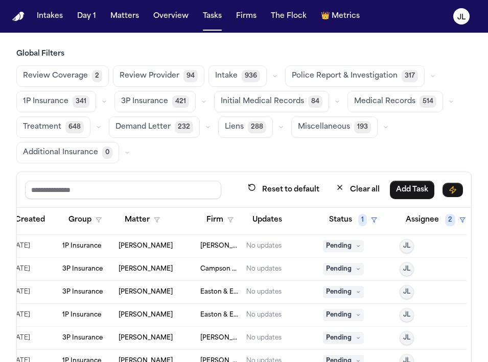
scroll to position [0, 273]
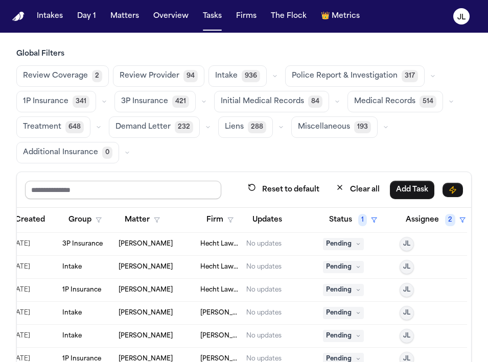
click at [121, 186] on input "text" at bounding box center [123, 190] width 196 height 18
type input "****"
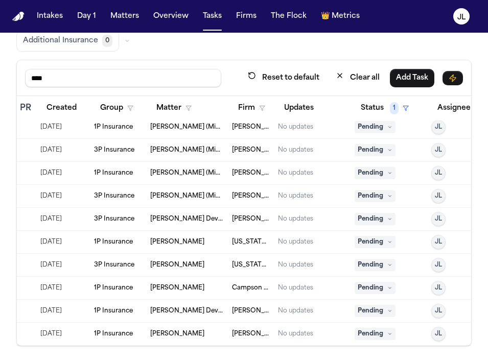
scroll to position [51, 232]
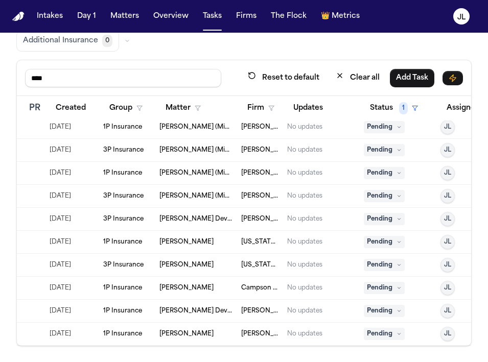
click at [188, 311] on span "[PERSON_NAME] Devi [PERSON_NAME] (Link to: Thulasirami Vakati MINORS: Vakati, J…" at bounding box center [196, 311] width 74 height 8
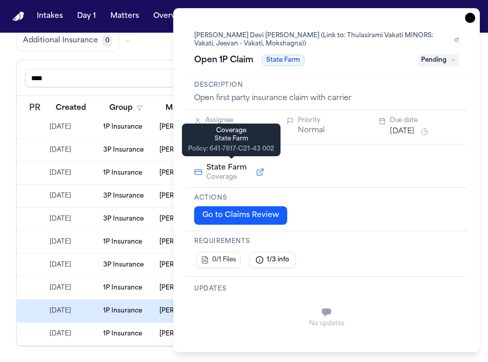
click at [261, 171] on button at bounding box center [260, 172] width 18 height 12
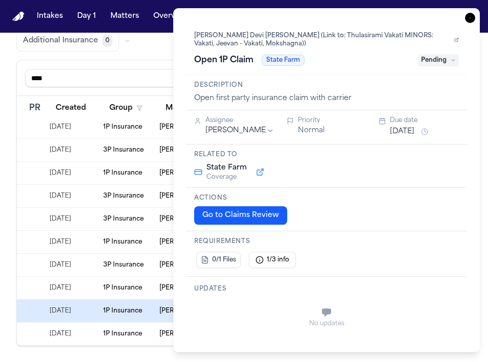
click at [445, 54] on div "Open 1P Claim State Farm Pending" at bounding box center [326, 60] width 265 height 16
click at [444, 57] on span "Pending" at bounding box center [438, 60] width 41 height 12
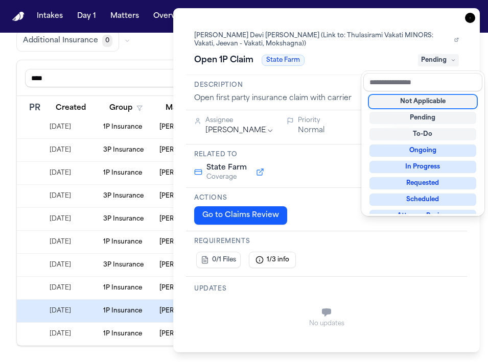
click at [421, 99] on div "Not Applicable" at bounding box center [422, 102] width 107 height 12
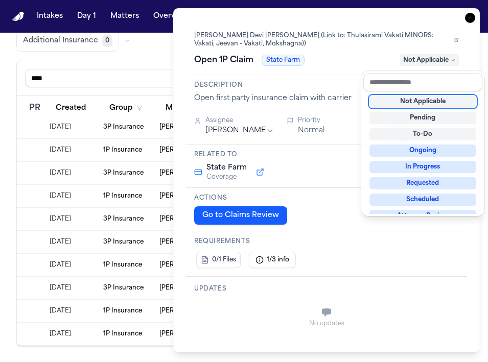
scroll to position [28, 232]
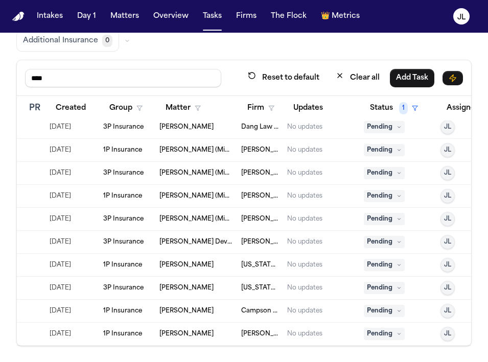
click at [153, 190] on td "1P Insurance" at bounding box center [127, 196] width 56 height 23
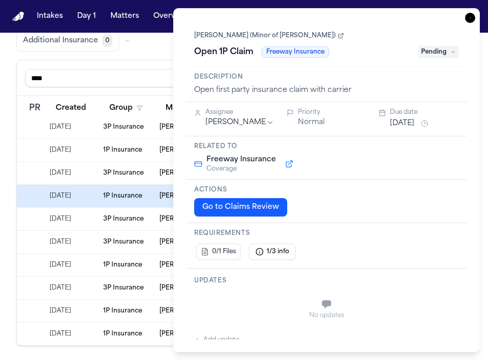
click at [471, 18] on icon "button" at bounding box center [470, 18] width 10 height 10
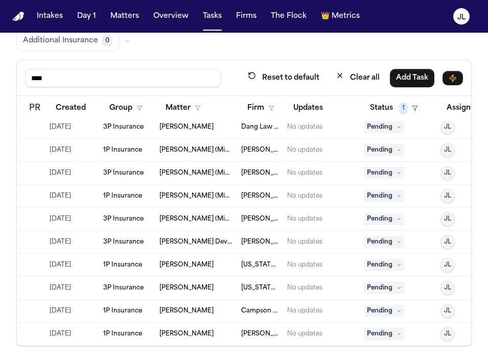
click at [396, 241] on icon at bounding box center [398, 242] width 5 height 5
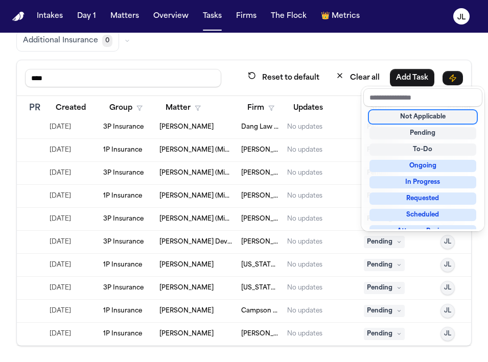
click at [429, 115] on div "Not Applicable" at bounding box center [422, 117] width 107 height 12
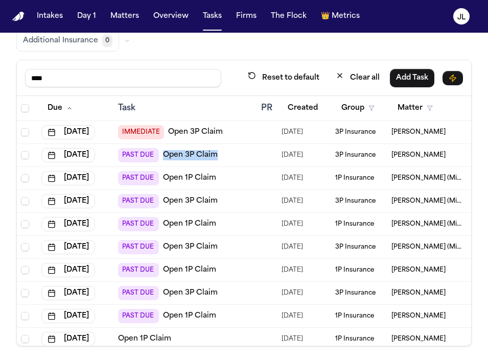
click at [196, 132] on link "Open 3P Claim" at bounding box center [195, 132] width 55 height 10
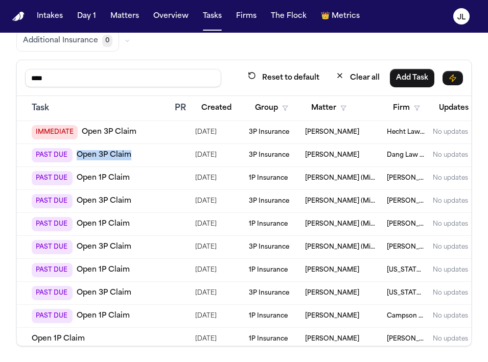
scroll to position [0, 225]
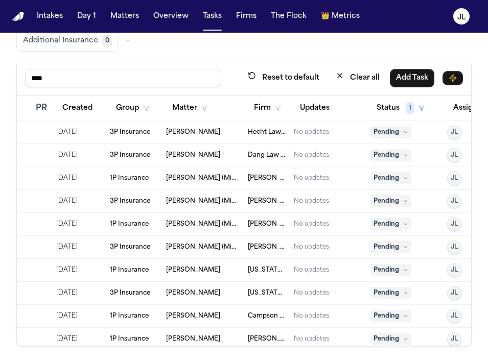
click at [374, 130] on span "Pending" at bounding box center [390, 132] width 41 height 12
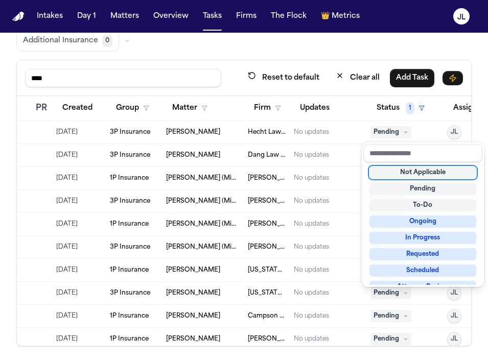
click at [385, 172] on div "Not Applicable" at bounding box center [422, 173] width 107 height 12
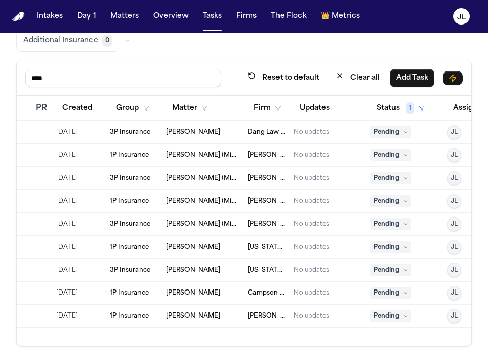
click at [180, 275] on td "[PERSON_NAME]" at bounding box center [203, 270] width 82 height 23
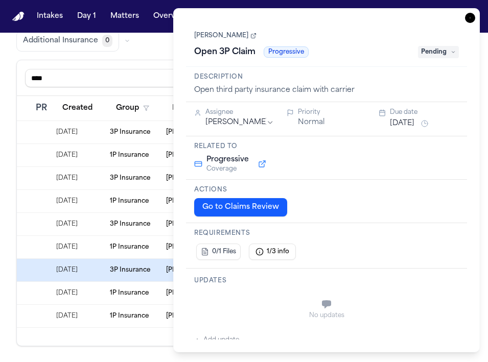
click at [115, 215] on td "3P Insurance" at bounding box center [134, 224] width 56 height 23
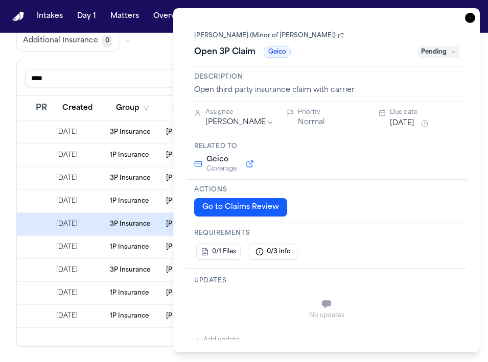
click at [473, 18] on icon "button" at bounding box center [470, 18] width 10 height 10
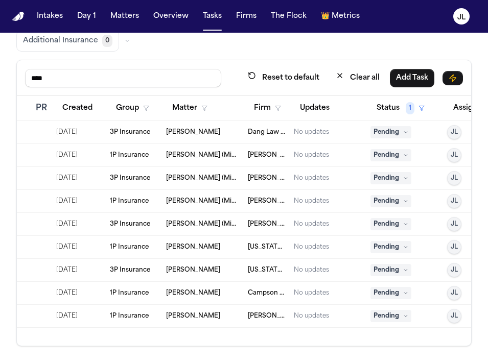
click at [396, 134] on span "Pending" at bounding box center [390, 132] width 41 height 12
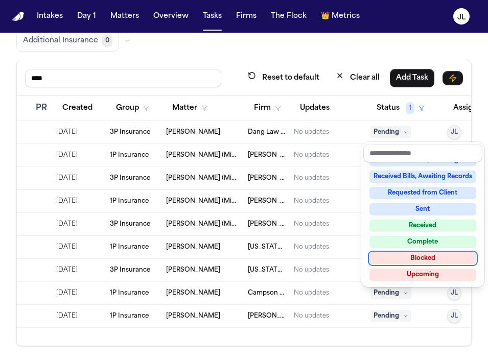
click at [416, 260] on div "Blocked" at bounding box center [422, 258] width 107 height 12
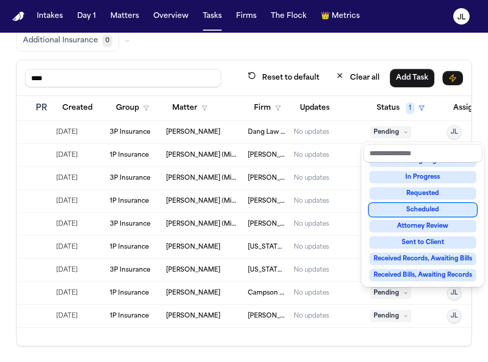
scroll to position [53, 0]
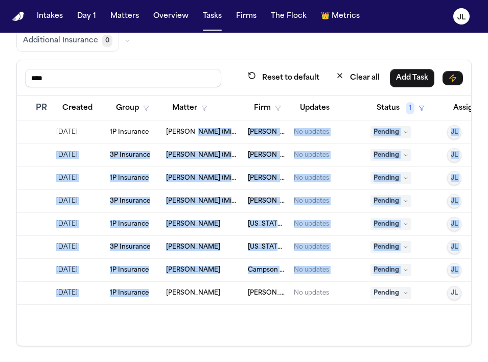
drag, startPoint x: 197, startPoint y: 131, endPoint x: 228, endPoint y: 297, distance: 169.4
click at [228, 296] on tbody "Sep 11, 2025 PAST DUE Open 1P Claim 09/11/2025 1P Insurance Camren Jones (Minor…" at bounding box center [153, 213] width 723 height 184
click at [228, 297] on td "[PERSON_NAME]" at bounding box center [203, 293] width 82 height 23
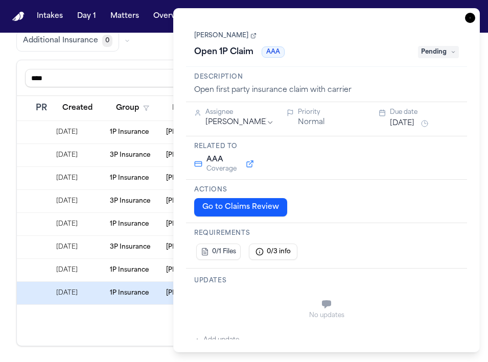
click at [469, 18] on icon "button" at bounding box center [470, 18] width 10 height 10
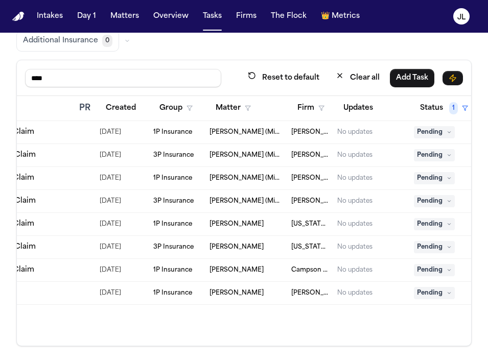
scroll to position [0, 186]
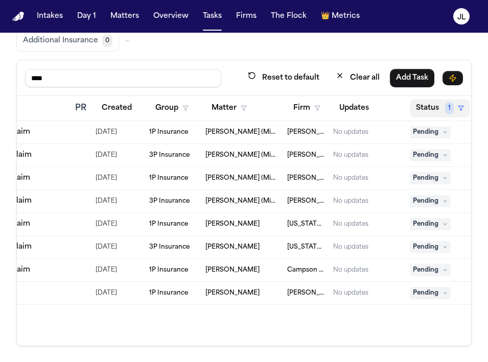
click at [426, 109] on button "Status 1" at bounding box center [440, 108] width 60 height 18
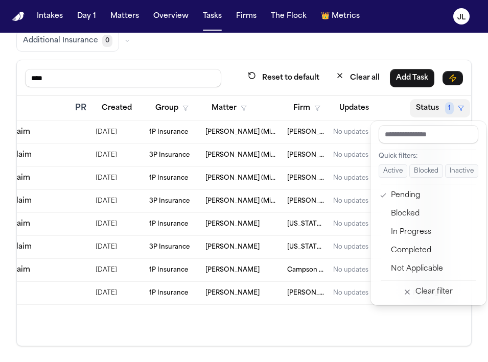
click at [441, 109] on button "Status 1" at bounding box center [440, 108] width 60 height 18
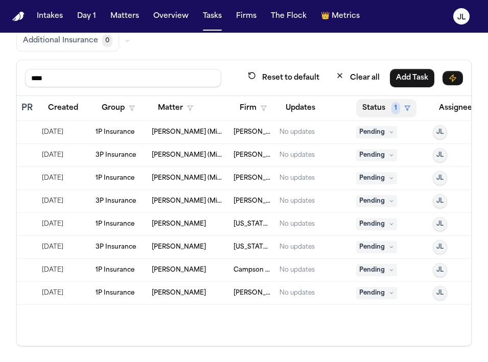
scroll to position [0, 273]
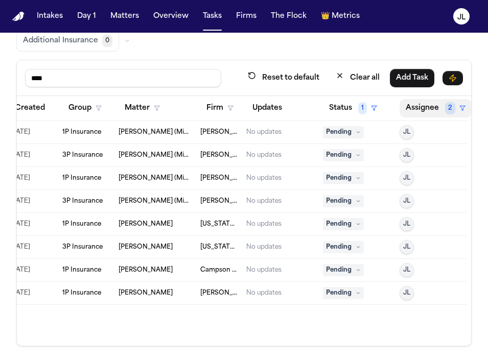
click at [440, 109] on button "Assignee 2" at bounding box center [435, 108] width 72 height 18
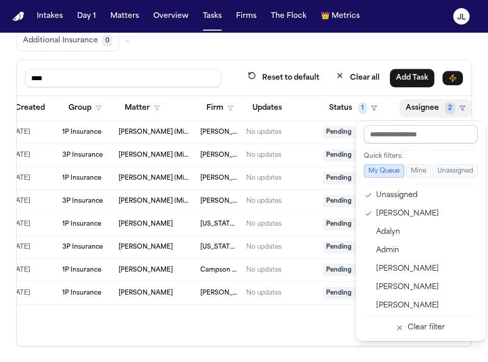
click at [412, 140] on input "text" at bounding box center [421, 134] width 114 height 18
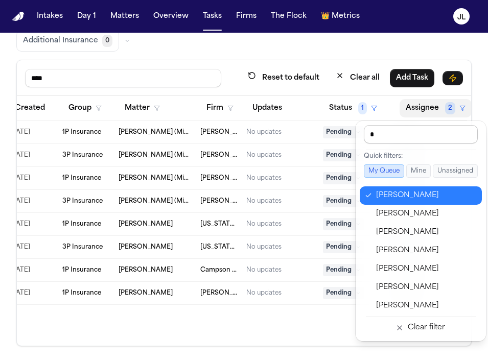
type input "**"
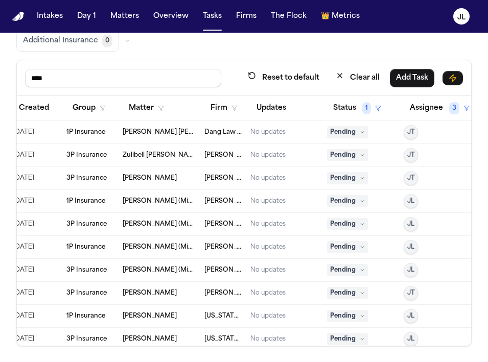
scroll to position [74, 269]
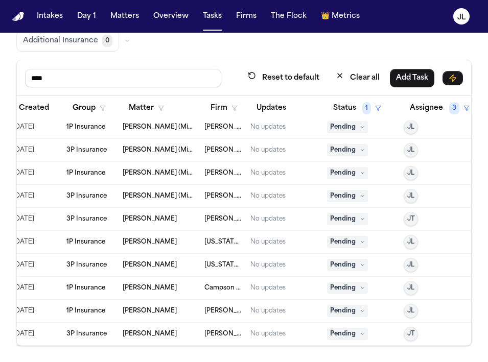
click at [408, 330] on span "JT" at bounding box center [411, 334] width 8 height 8
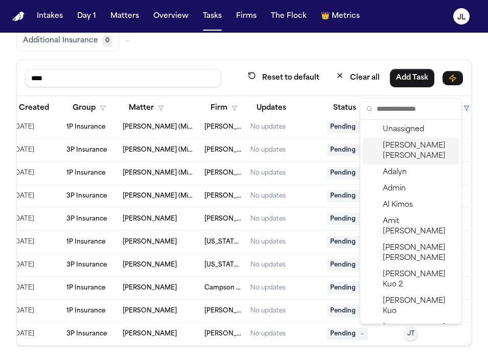
click at [399, 151] on span "Julie Lopez" at bounding box center [419, 151] width 73 height 20
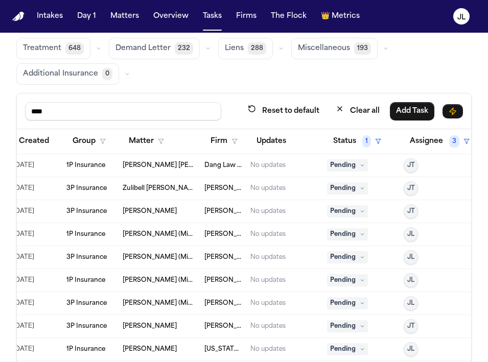
scroll to position [75, 0]
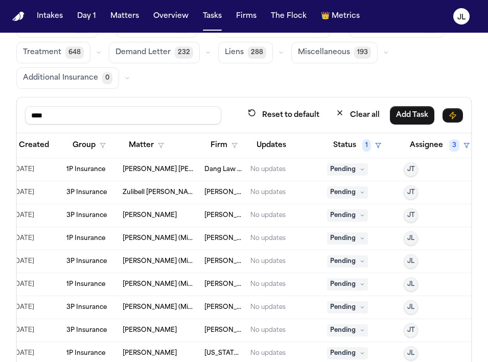
click at [346, 218] on span "Pending" at bounding box center [347, 215] width 41 height 12
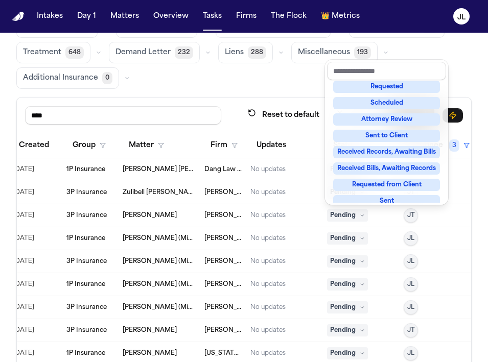
scroll to position [159, 0]
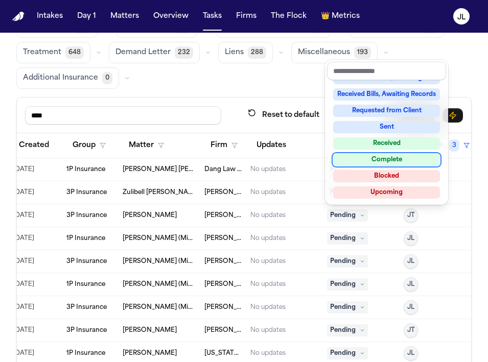
click at [381, 166] on div "Complete" at bounding box center [386, 160] width 107 height 12
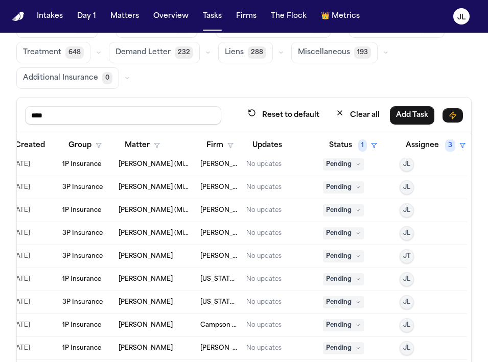
scroll to position [0, 273]
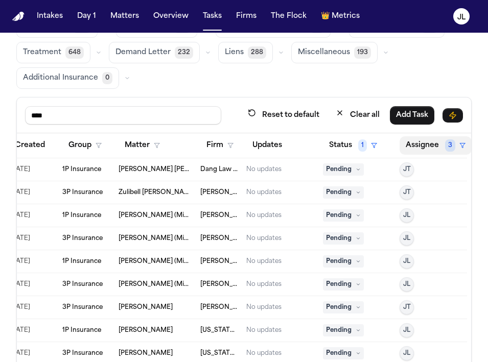
click at [420, 151] on button "Assignee 3" at bounding box center [435, 145] width 72 height 18
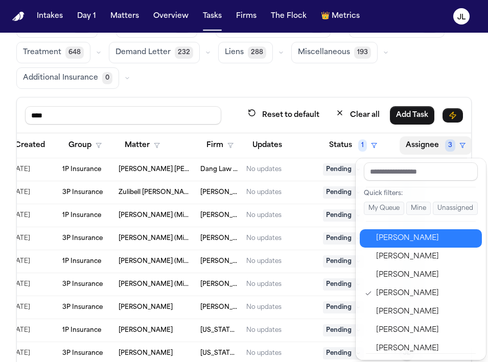
scroll to position [436, 0]
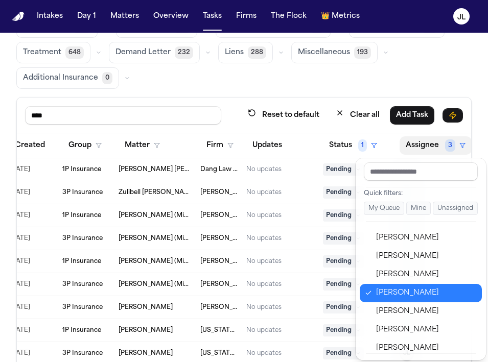
click at [391, 288] on div "Jennifer Tashenberg" at bounding box center [426, 293] width 100 height 12
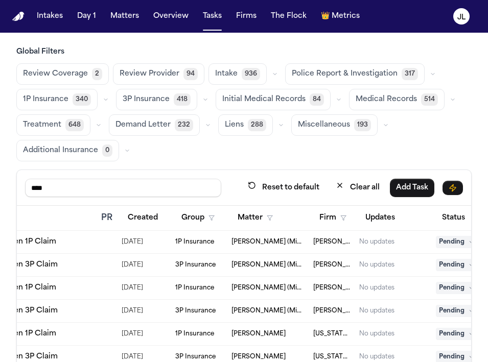
scroll to position [0, 0]
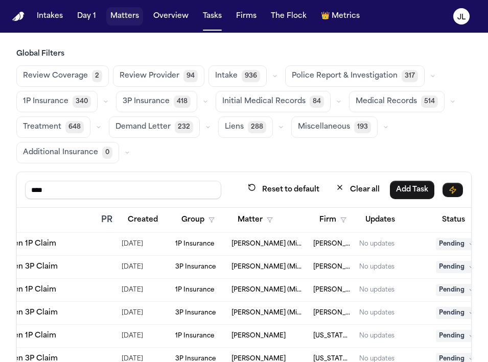
click at [125, 19] on button "Matters" at bounding box center [124, 16] width 37 height 18
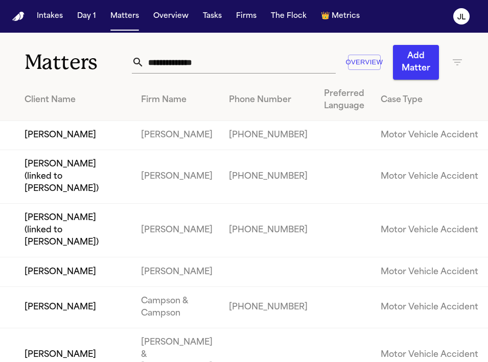
click at [208, 6] on nav "Intakes Day 1 Matters Overview Tasks Firms The Flock 👑 Metrics JL" at bounding box center [244, 16] width 488 height 33
click at [208, 11] on button "Tasks" at bounding box center [212, 16] width 27 height 18
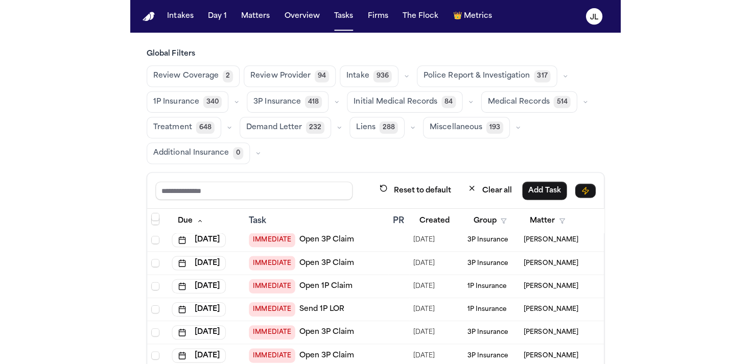
scroll to position [242, 0]
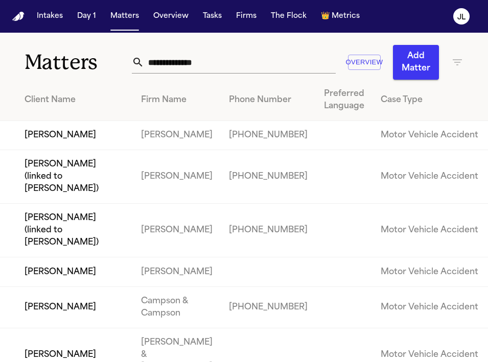
click at [181, 68] on input "text" at bounding box center [240, 62] width 192 height 22
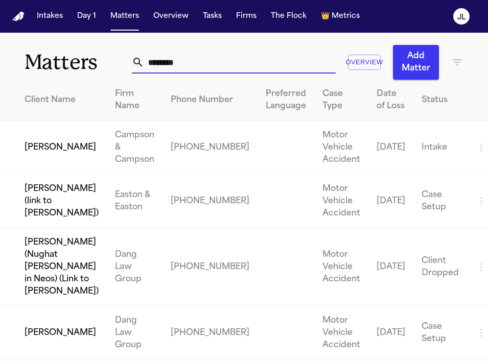
type input "*******"
click at [57, 162] on td "[PERSON_NAME]" at bounding box center [53, 148] width 107 height 54
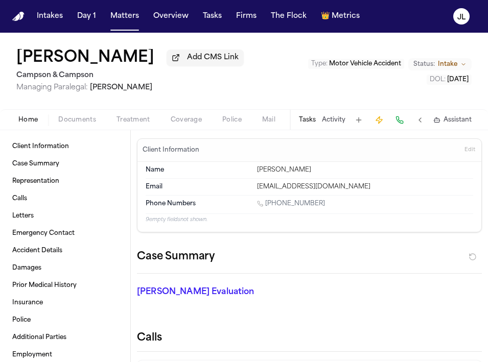
click at [70, 115] on div "Home Documents Treatment Coverage Police Mail Fax Demand Workspaces Artifacts T…" at bounding box center [244, 119] width 488 height 20
click at [70, 122] on span "Documents" at bounding box center [77, 120] width 38 height 8
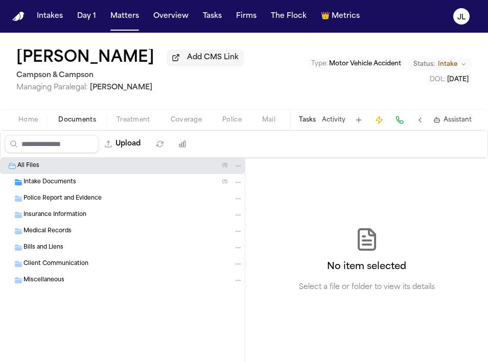
click at [69, 217] on span "Insurance Information" at bounding box center [54, 215] width 63 height 9
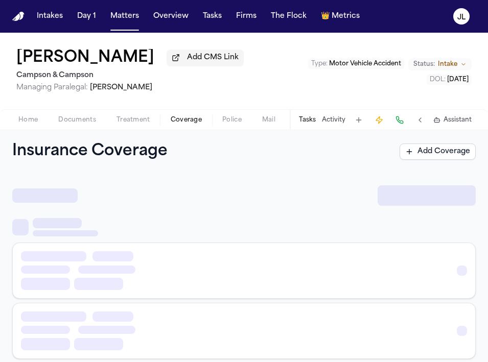
click at [184, 119] on span "Coverage" at bounding box center [186, 120] width 31 height 8
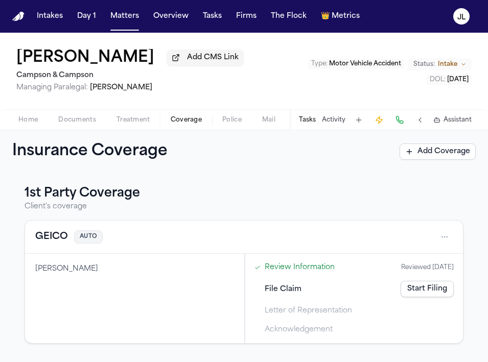
click at [57, 242] on button "GEICO" at bounding box center [51, 237] width 33 height 14
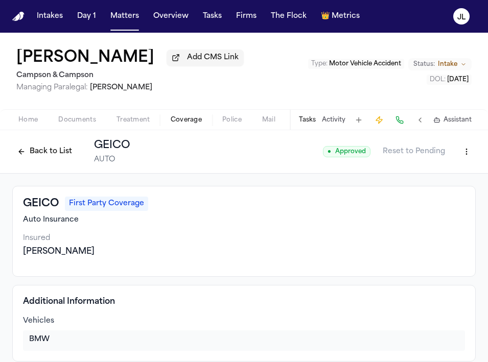
click at [25, 152] on button "Back to List" at bounding box center [44, 152] width 65 height 16
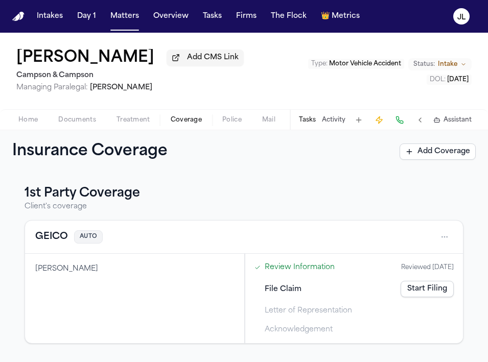
scroll to position [166, 0]
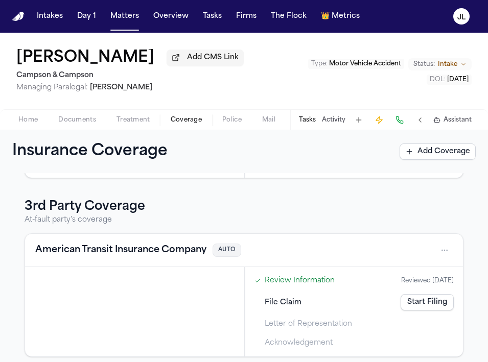
click at [56, 247] on button "American Transit Insurance Company" at bounding box center [120, 250] width 171 height 14
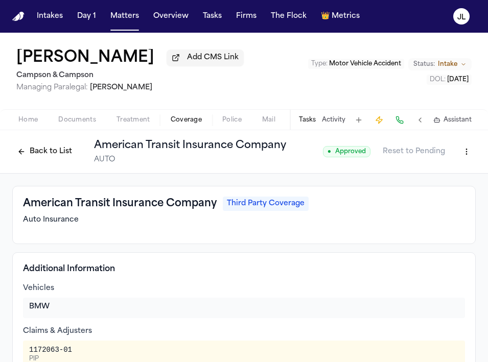
click at [29, 162] on div "Back to List American Transit Insurance Company AUTO" at bounding box center [149, 151] width 274 height 27
click at [29, 158] on button "Back to List" at bounding box center [44, 152] width 65 height 16
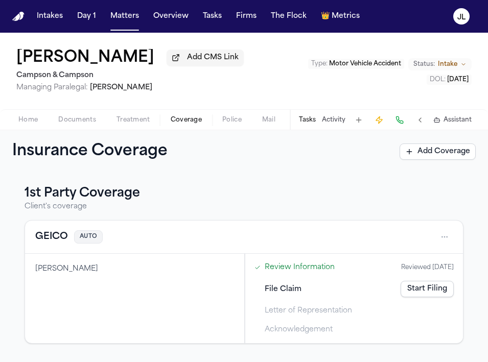
click at [29, 133] on div "Insurance Coverage Add Coverage" at bounding box center [244, 151] width 488 height 43
click at [29, 129] on div "Home Documents Treatment Coverage Police Mail Fax Demand Workspaces Artifacts T…" at bounding box center [244, 119] width 488 height 20
click at [28, 124] on span "Home" at bounding box center [27, 120] width 19 height 8
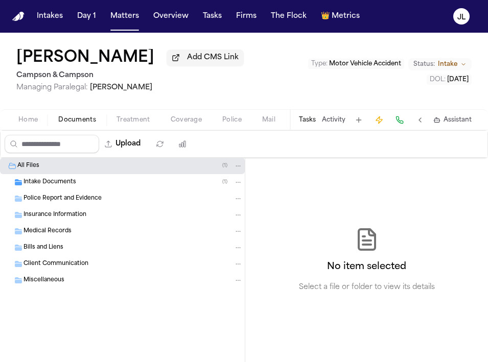
click at [80, 120] on span "Documents" at bounding box center [77, 120] width 38 height 8
click at [73, 187] on span "Intake Documents" at bounding box center [49, 182] width 53 height 9
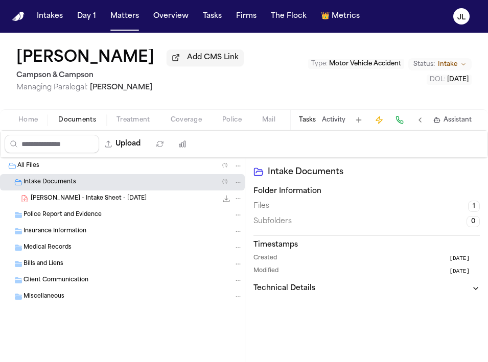
click at [71, 201] on span "[PERSON_NAME] - Intake Sheet - [DATE]" at bounding box center [89, 199] width 116 height 9
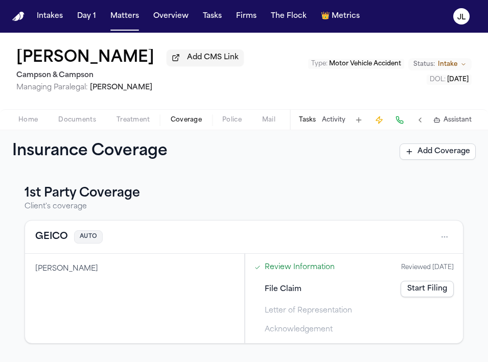
click at [193, 122] on span "Coverage" at bounding box center [186, 120] width 31 height 8
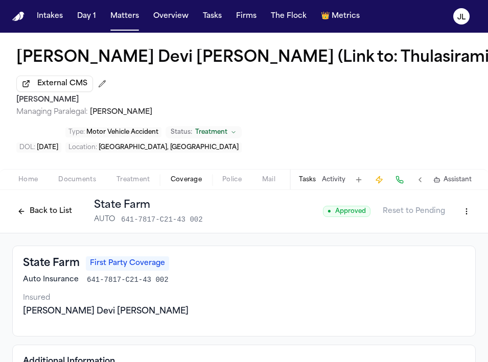
click at [35, 181] on span "Home" at bounding box center [27, 180] width 19 height 8
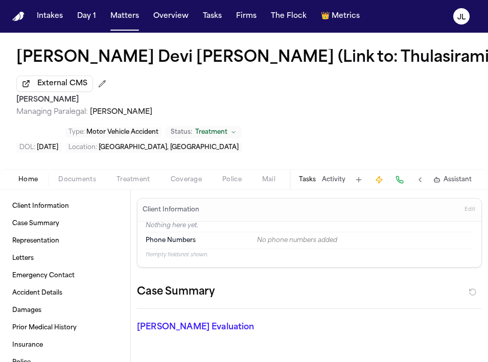
click at [61, 182] on span "Documents" at bounding box center [77, 180] width 38 height 8
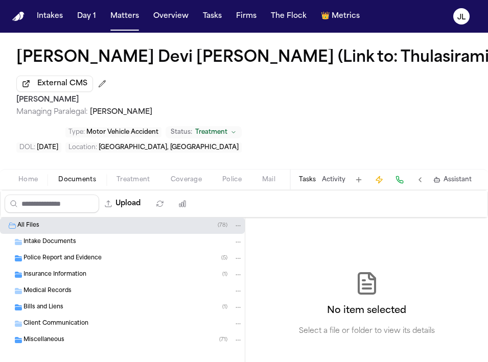
click at [51, 272] on span "Insurance Information" at bounding box center [54, 275] width 63 height 9
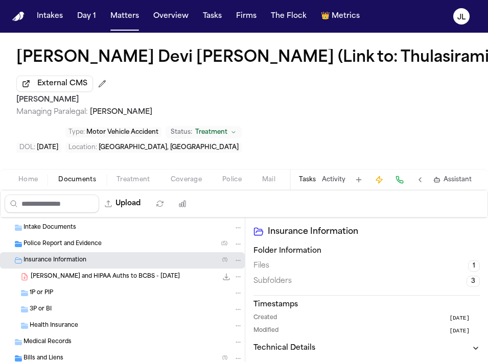
scroll to position [17, 0]
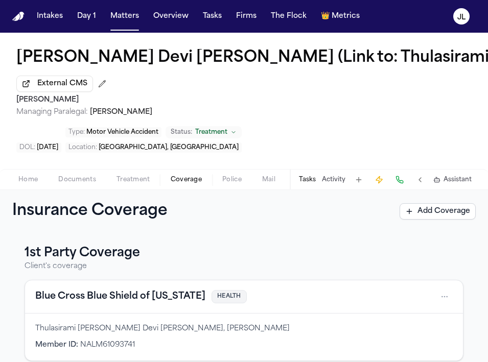
click at [179, 178] on span "Coverage" at bounding box center [186, 180] width 31 height 8
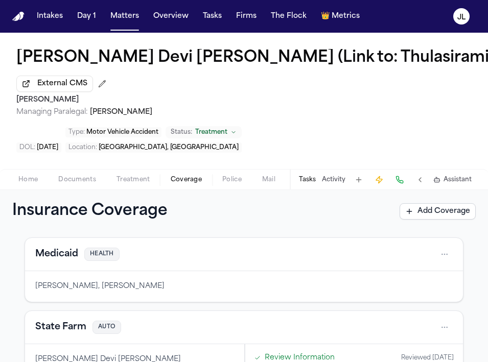
scroll to position [103, 0]
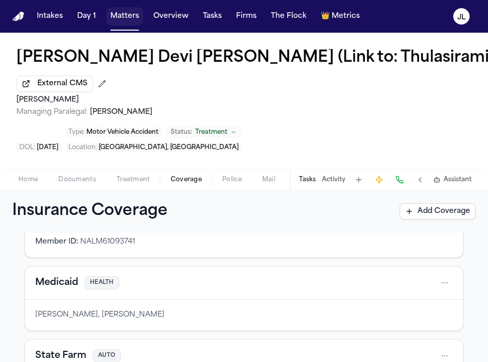
click at [117, 20] on button "Matters" at bounding box center [124, 16] width 37 height 18
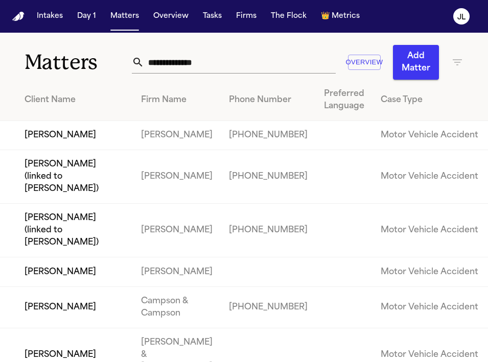
click at [174, 61] on input "text" at bounding box center [240, 62] width 192 height 22
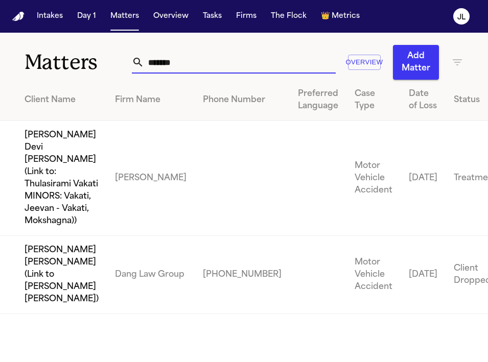
type input "******"
click at [49, 195] on td "[PERSON_NAME] Devi [PERSON_NAME] (Link to: Thulasirami Vakati MINORS: Vakati, J…" at bounding box center [53, 178] width 107 height 115
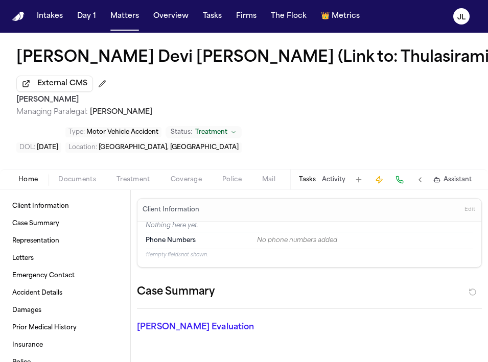
click at [59, 190] on div "Home Documents Treatment Coverage Police Mail Fax Demand Workspaces Artifacts T…" at bounding box center [244, 179] width 488 height 20
click at [60, 186] on div "Home Documents Treatment Coverage Police Mail Fax Demand Workspaces Artifacts T…" at bounding box center [244, 179] width 488 height 20
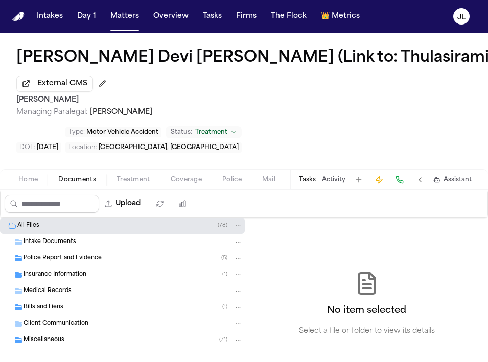
click at [62, 185] on span "button" at bounding box center [77, 185] width 50 height 1
click at [59, 245] on span "Intake Documents" at bounding box center [49, 242] width 53 height 9
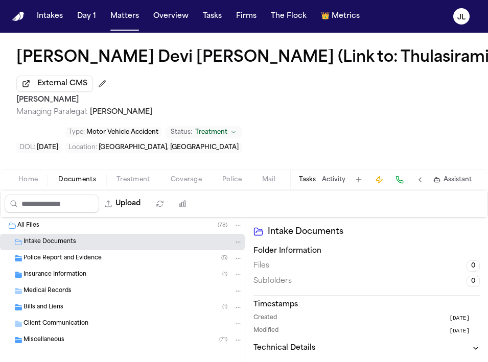
click at [62, 255] on span "Police Report and Evidence" at bounding box center [62, 258] width 78 height 9
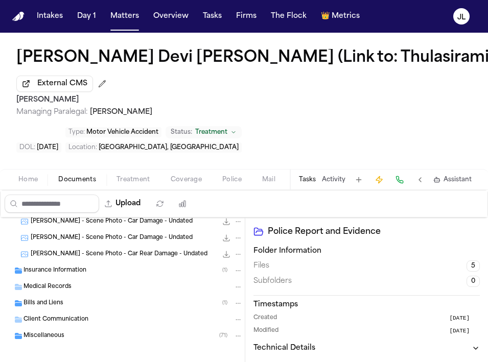
scroll to position [92, 0]
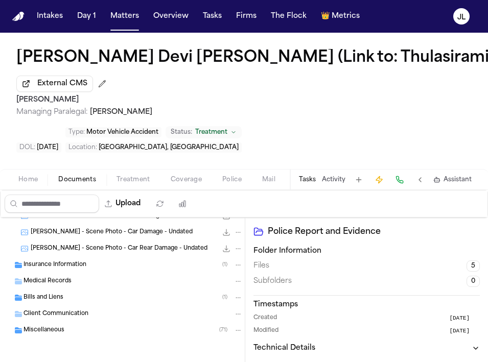
click at [60, 329] on span "Miscellaneous" at bounding box center [43, 330] width 41 height 9
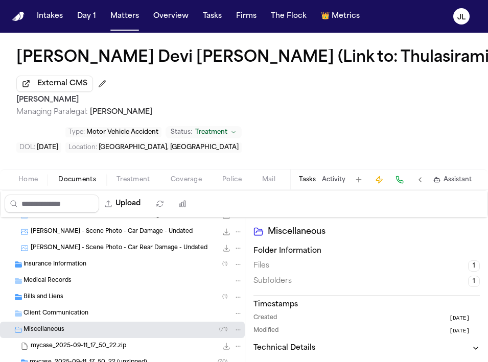
scroll to position [125, 0]
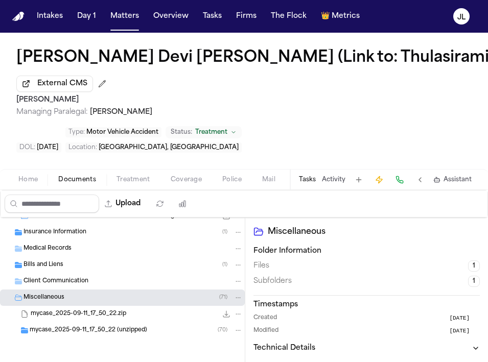
click at [60, 238] on div "Insurance Information ( 1 )" at bounding box center [122, 232] width 245 height 16
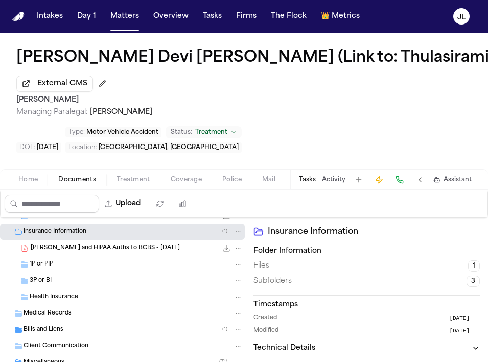
click at [60, 248] on span "A. Paleti - LOR and HIPAA Auths to BCBS - 6.12.25" at bounding box center [105, 248] width 149 height 9
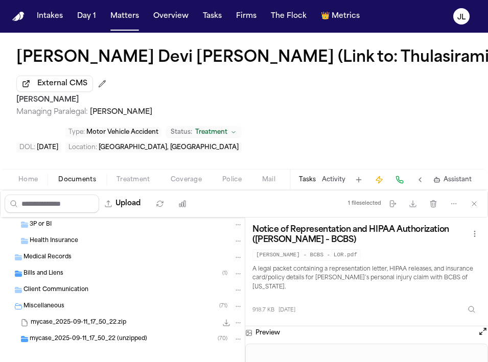
scroll to position [190, 0]
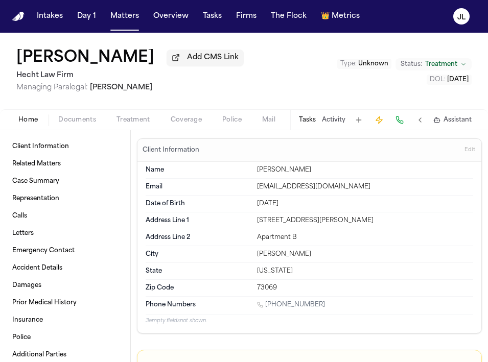
click at [177, 124] on span "Coverage" at bounding box center [186, 120] width 31 height 8
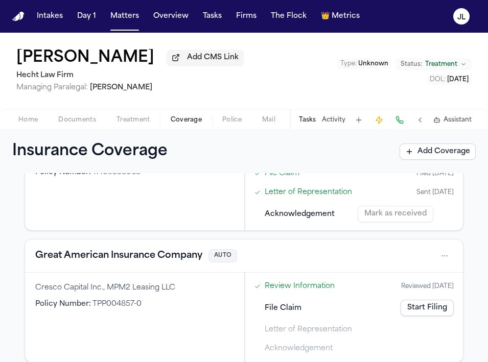
scroll to position [458, 0]
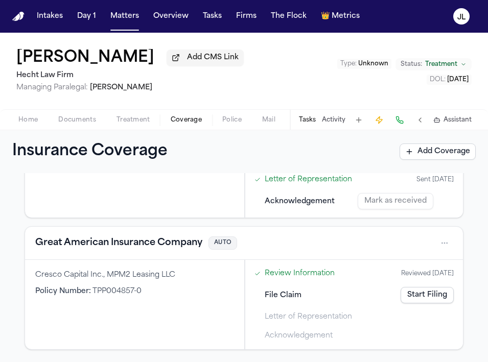
click at [196, 241] on button "Great American Insurance Company" at bounding box center [118, 243] width 167 height 14
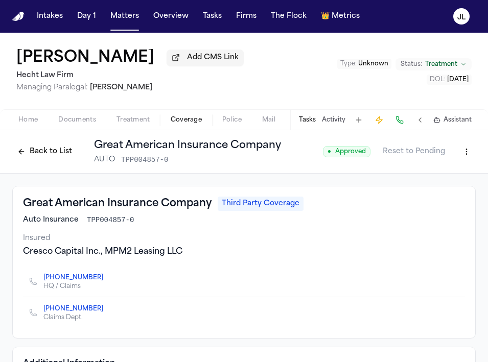
click at [52, 152] on button "Back to List" at bounding box center [44, 152] width 65 height 16
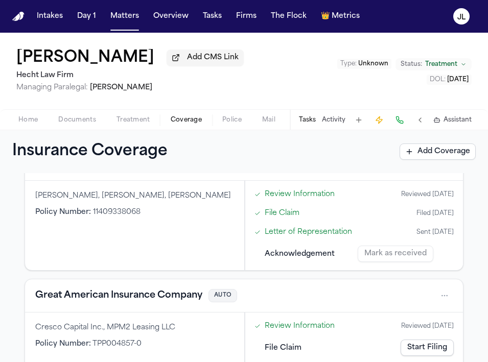
scroll to position [458, 0]
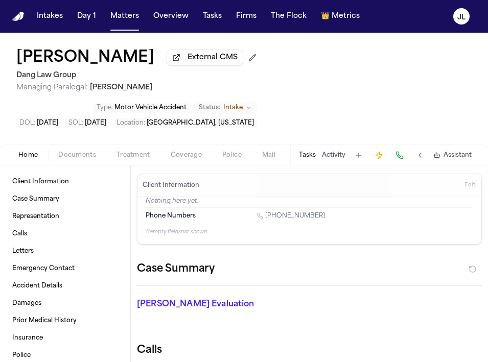
click at [76, 151] on span "Documents" at bounding box center [77, 155] width 38 height 8
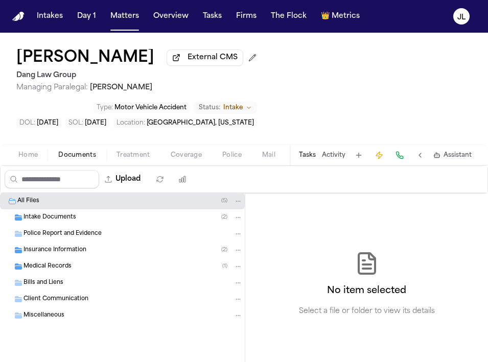
click at [78, 246] on span "Insurance Information" at bounding box center [54, 250] width 63 height 9
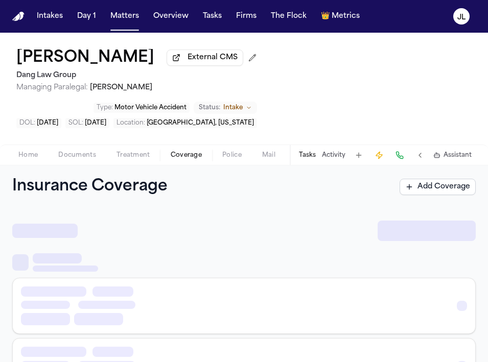
click at [171, 151] on span "Coverage" at bounding box center [186, 155] width 31 height 8
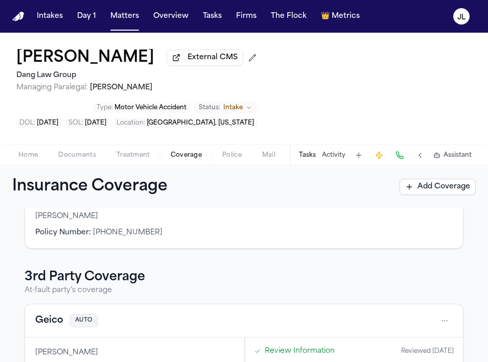
scroll to position [132, 0]
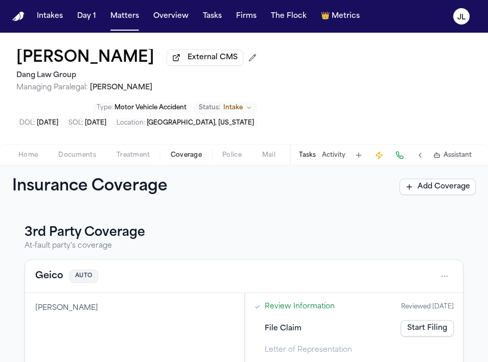
click at [44, 269] on button "Geico" at bounding box center [49, 276] width 28 height 14
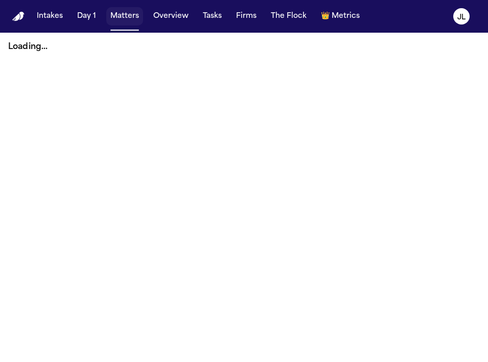
click at [124, 22] on button "Matters" at bounding box center [124, 16] width 37 height 18
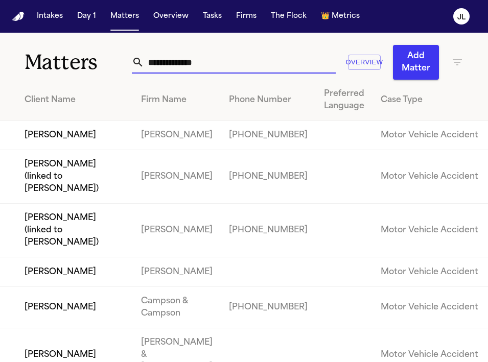
click at [184, 69] on input "text" at bounding box center [240, 62] width 192 height 22
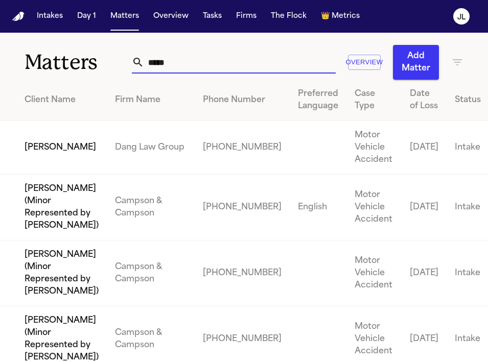
type input "*****"
click at [67, 159] on td "[PERSON_NAME]" at bounding box center [53, 148] width 107 height 54
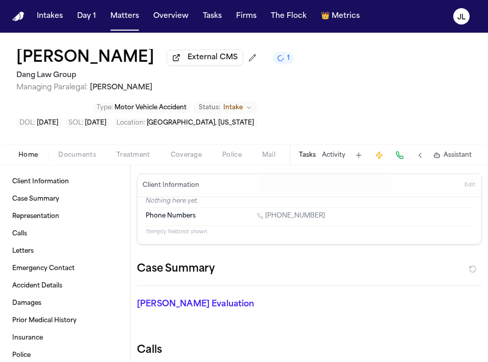
click at [175, 154] on span "Coverage" at bounding box center [186, 155] width 31 height 8
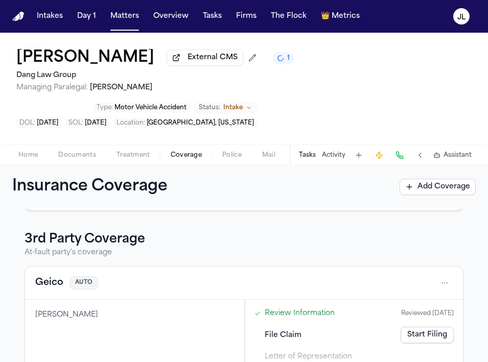
scroll to position [168, 0]
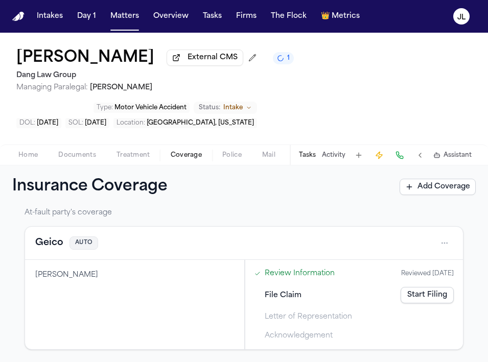
click at [59, 251] on div "Geico AUTO" at bounding box center [243, 243] width 417 height 16
click at [57, 249] on button "Geico" at bounding box center [49, 243] width 28 height 14
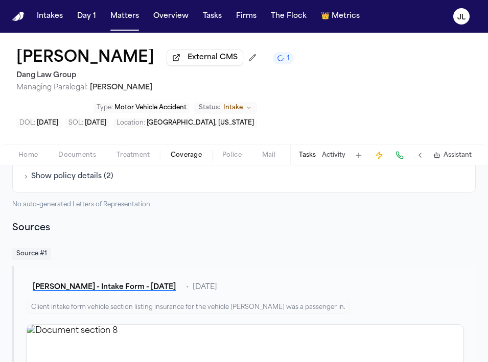
scroll to position [335, 0]
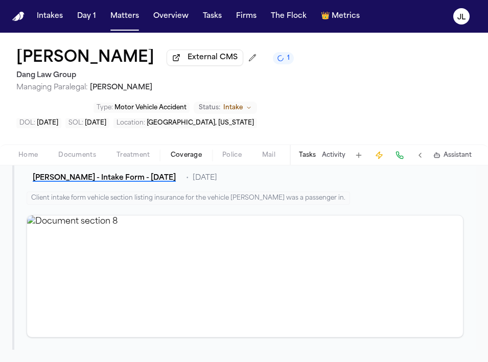
click at [29, 158] on span "Home" at bounding box center [27, 155] width 19 height 8
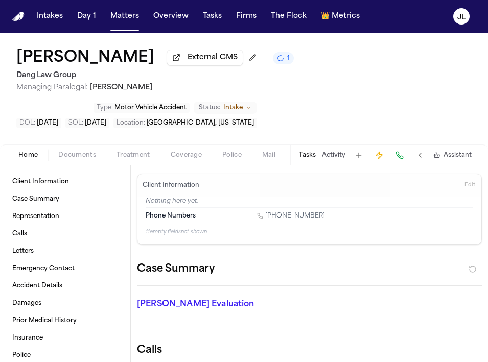
click at [189, 157] on span "Coverage" at bounding box center [186, 155] width 31 height 8
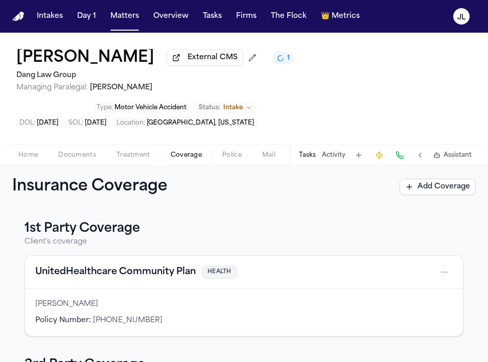
click at [302, 153] on button "Tasks" at bounding box center [307, 155] width 17 height 8
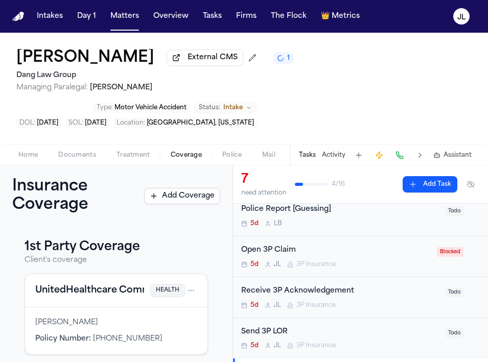
scroll to position [159, 0]
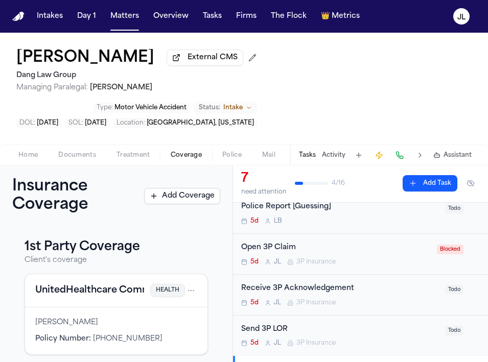
click at [288, 242] on div "Open 3P Claim" at bounding box center [336, 248] width 190 height 12
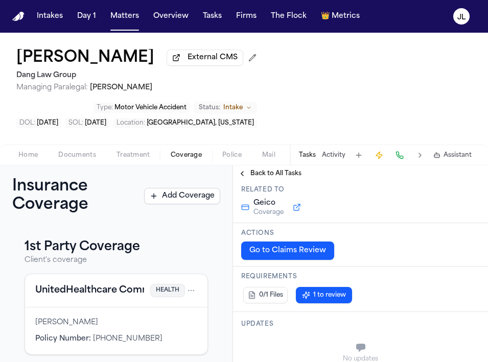
scroll to position [159, 0]
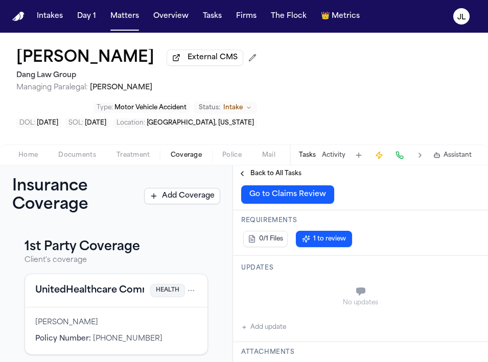
click at [263, 301] on div "Updates No updates Add update" at bounding box center [360, 299] width 255 height 86
click at [263, 321] on button "Add update" at bounding box center [263, 327] width 45 height 12
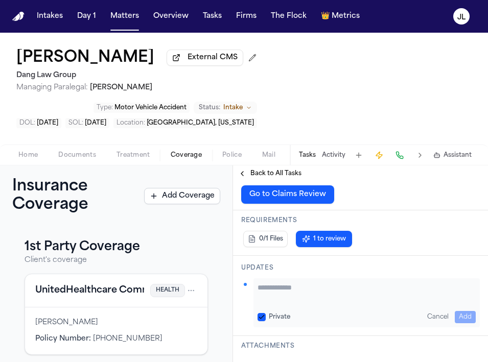
click at [308, 311] on div "Private Cancel Add" at bounding box center [366, 317] width 218 height 12
click at [307, 282] on textarea "Add your update" at bounding box center [366, 292] width 218 height 20
type textarea "**********"
click at [462, 311] on button "Add" at bounding box center [465, 317] width 21 height 12
